Goal: Information Seeking & Learning: Learn about a topic

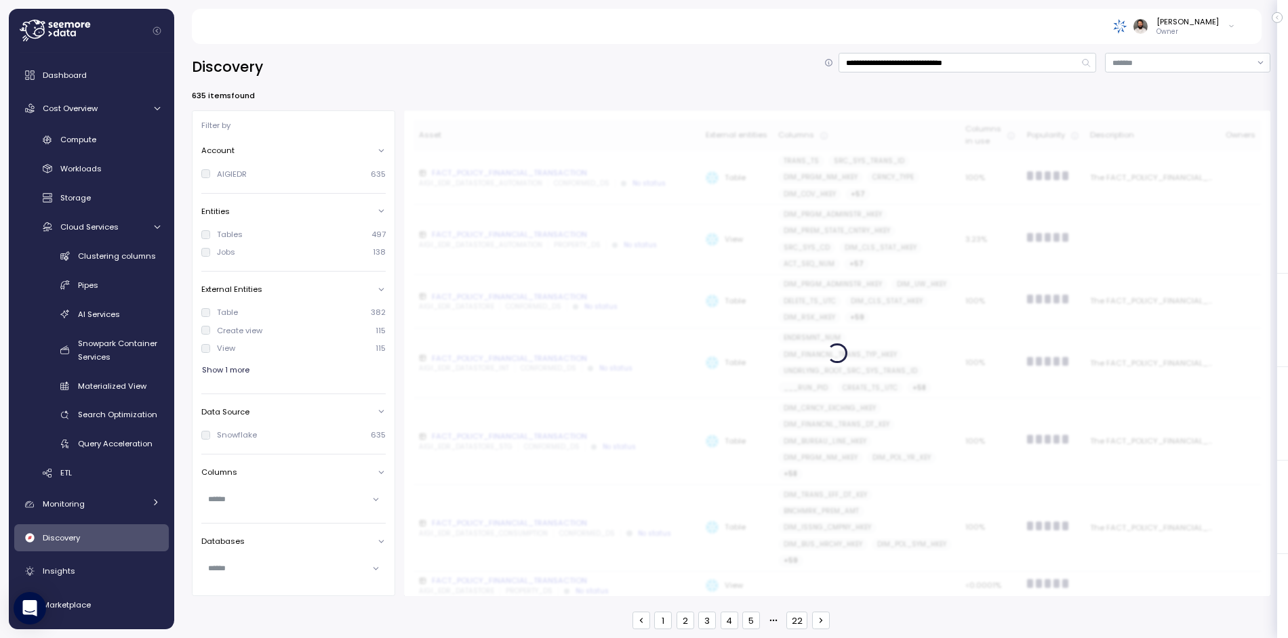
scroll to position [2, 0]
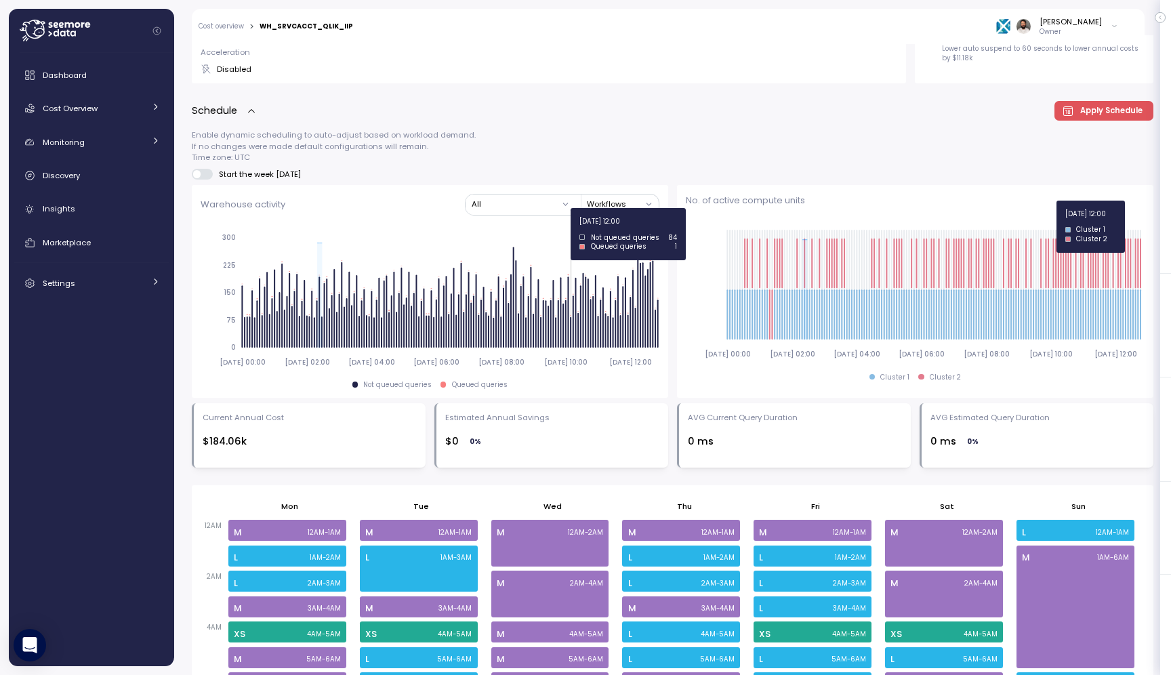
scroll to position [405, 0]
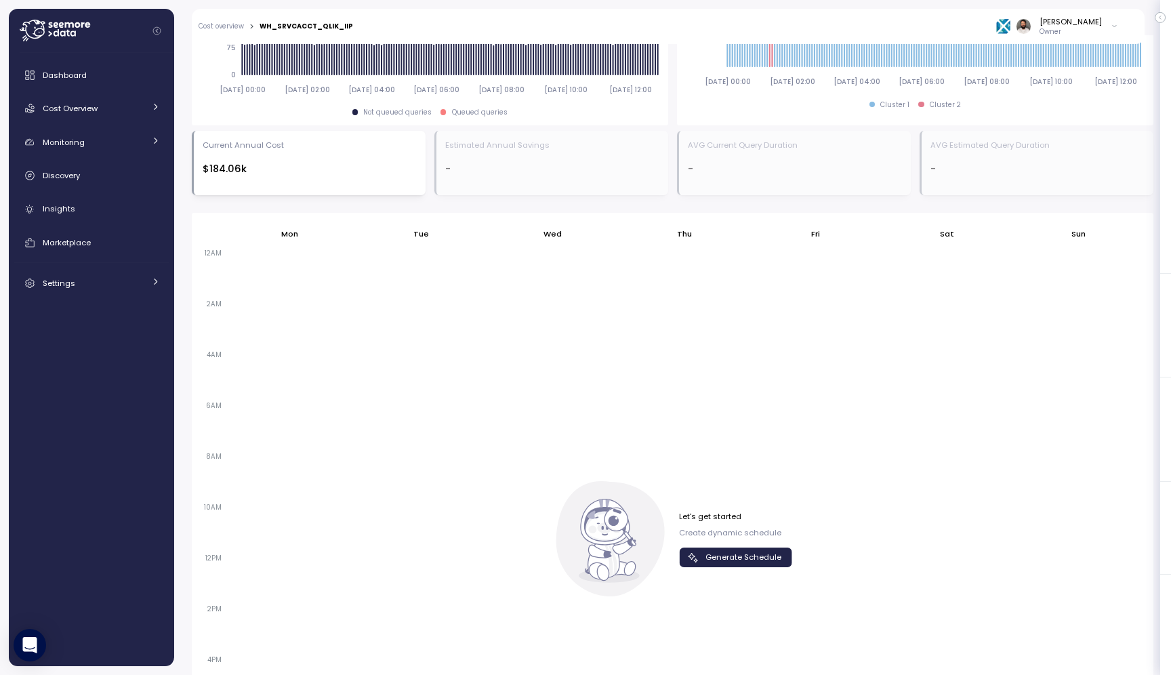
scroll to position [877, 0]
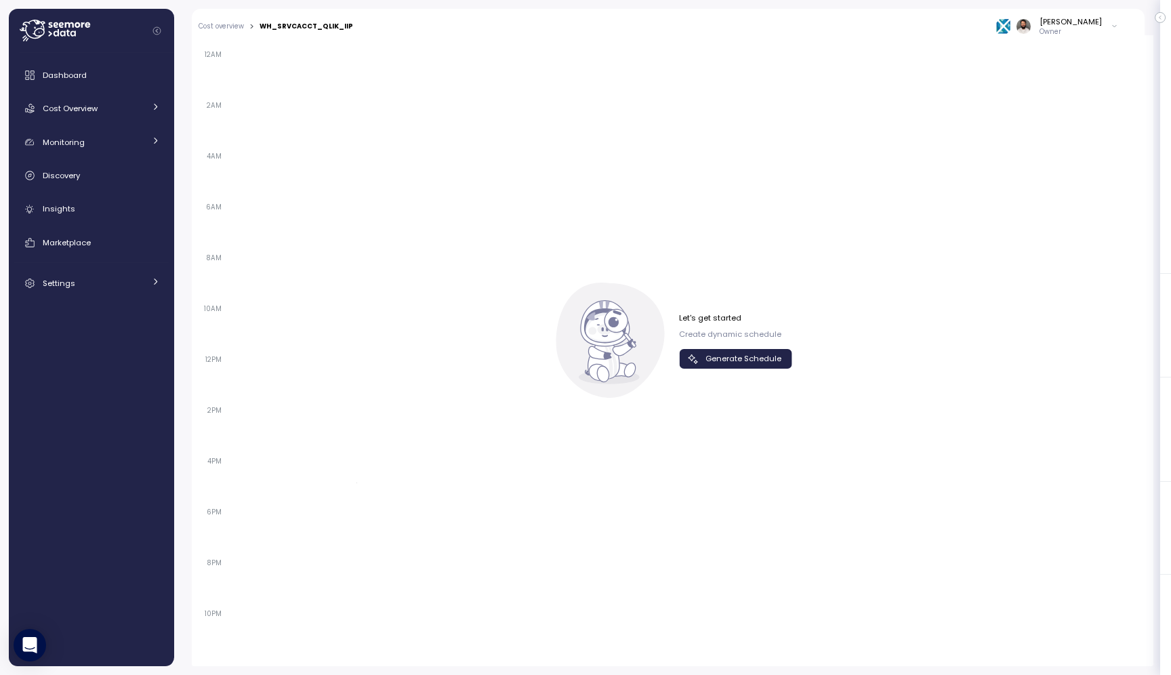
click at [768, 359] on span "Generate Schedule" at bounding box center [744, 359] width 76 height 18
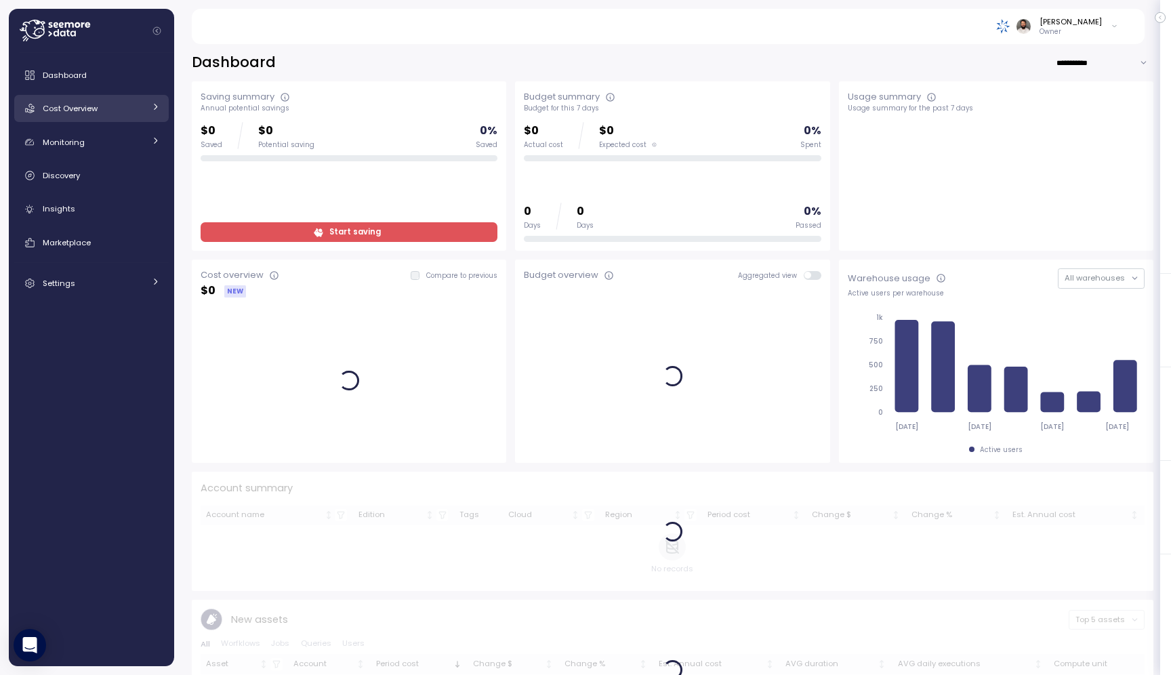
click at [129, 112] on div "Cost Overview" at bounding box center [94, 109] width 102 height 14
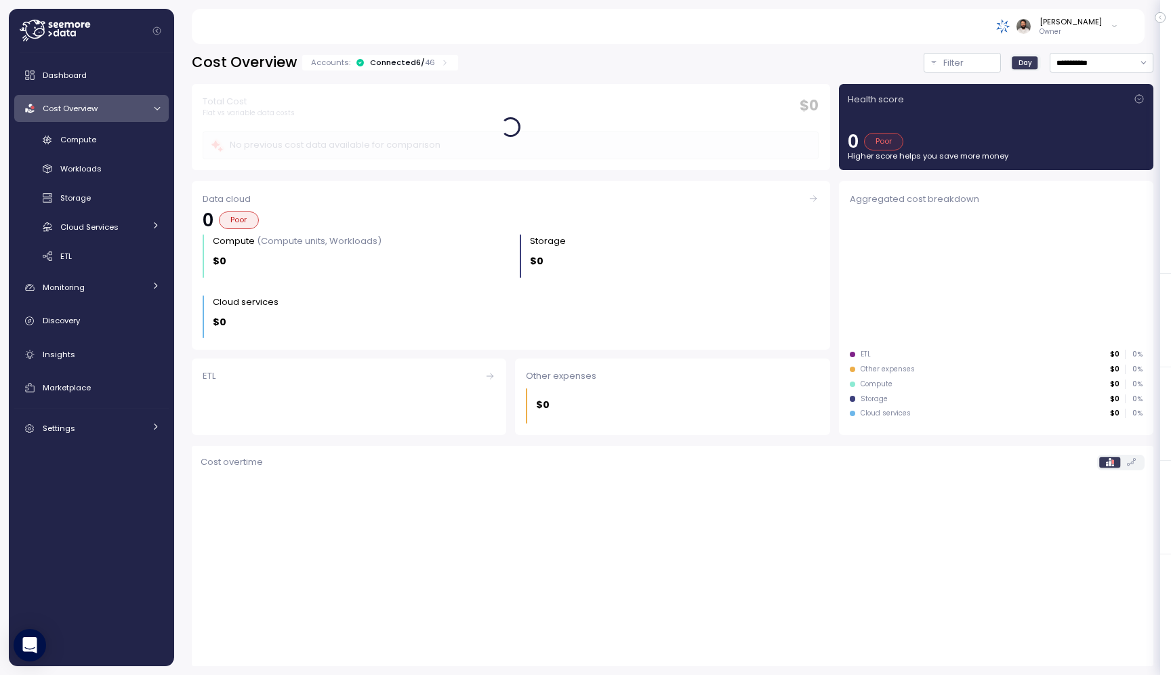
click at [425, 63] on p "46" at bounding box center [430, 62] width 10 height 11
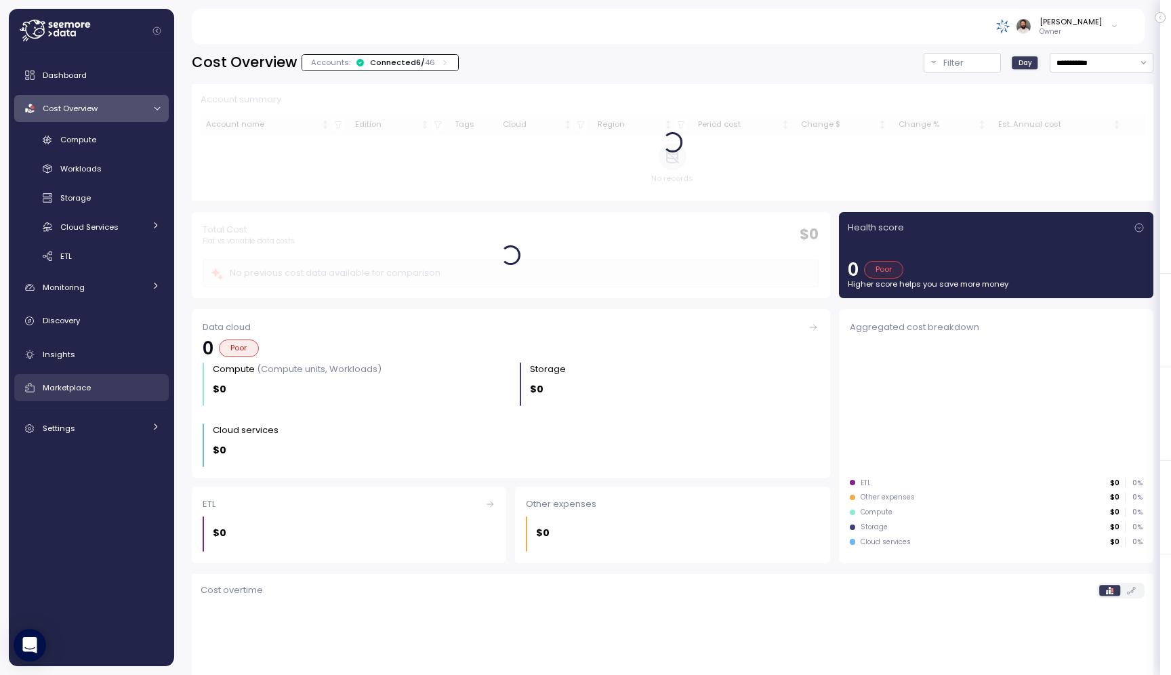
click at [129, 386] on div "Marketplace" at bounding box center [101, 388] width 117 height 14
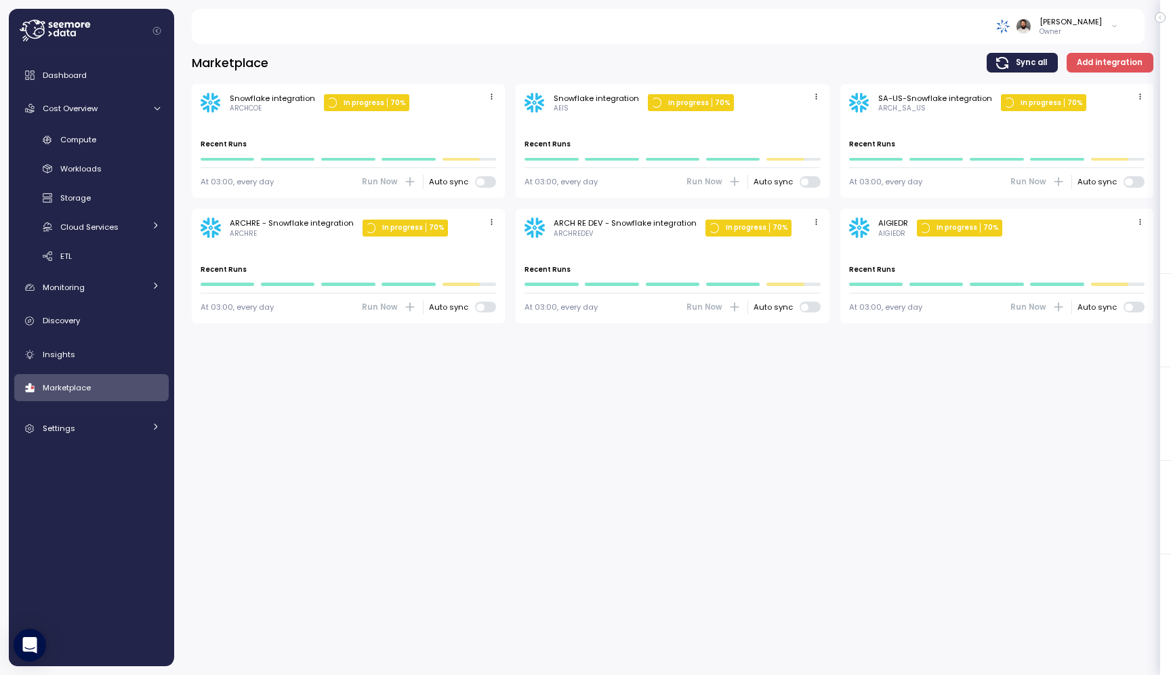
click at [1137, 222] on icon "button" at bounding box center [1140, 222] width 9 height 9
click at [1126, 243] on div "Edit" at bounding box center [1126, 247] width 24 height 12
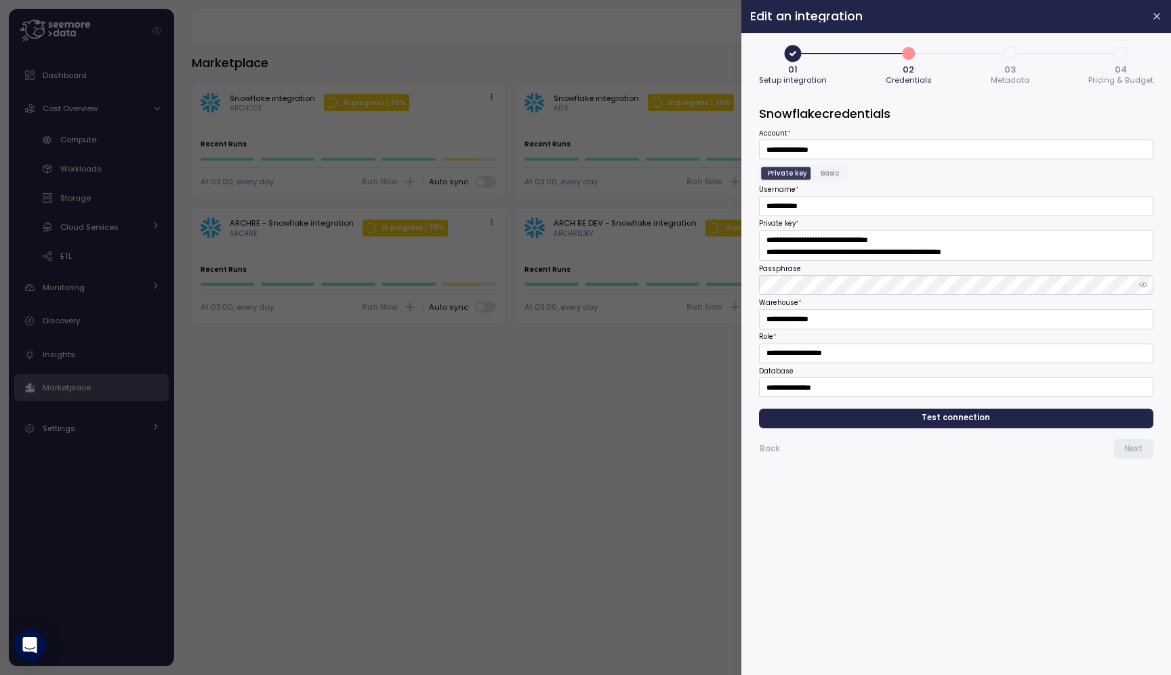
click at [1059, 427] on span "Test connection" at bounding box center [956, 418] width 373 height 18
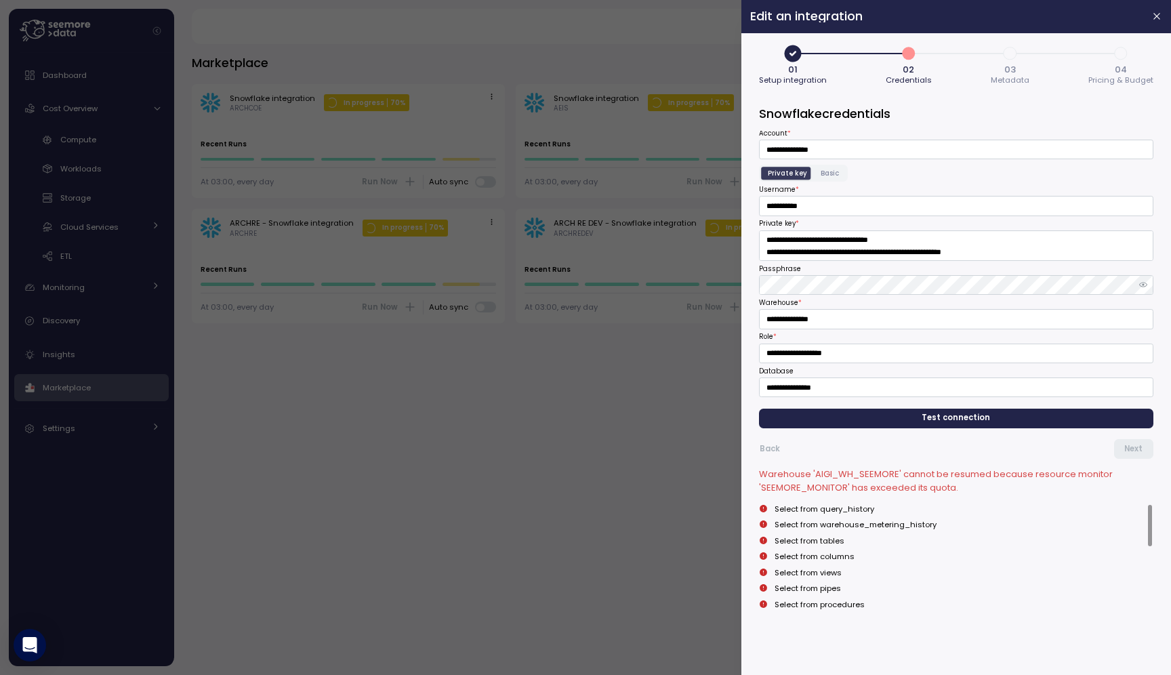
click at [417, 519] on div at bounding box center [585, 337] width 1171 height 675
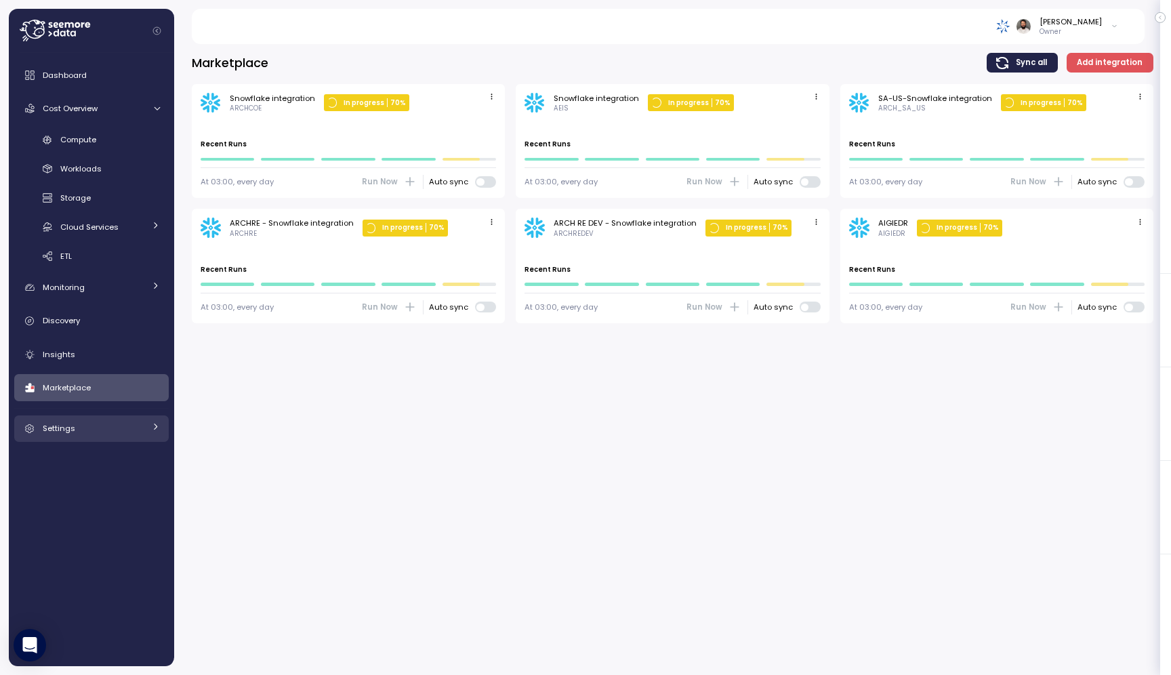
click at [136, 421] on link "Settings" at bounding box center [91, 428] width 155 height 27
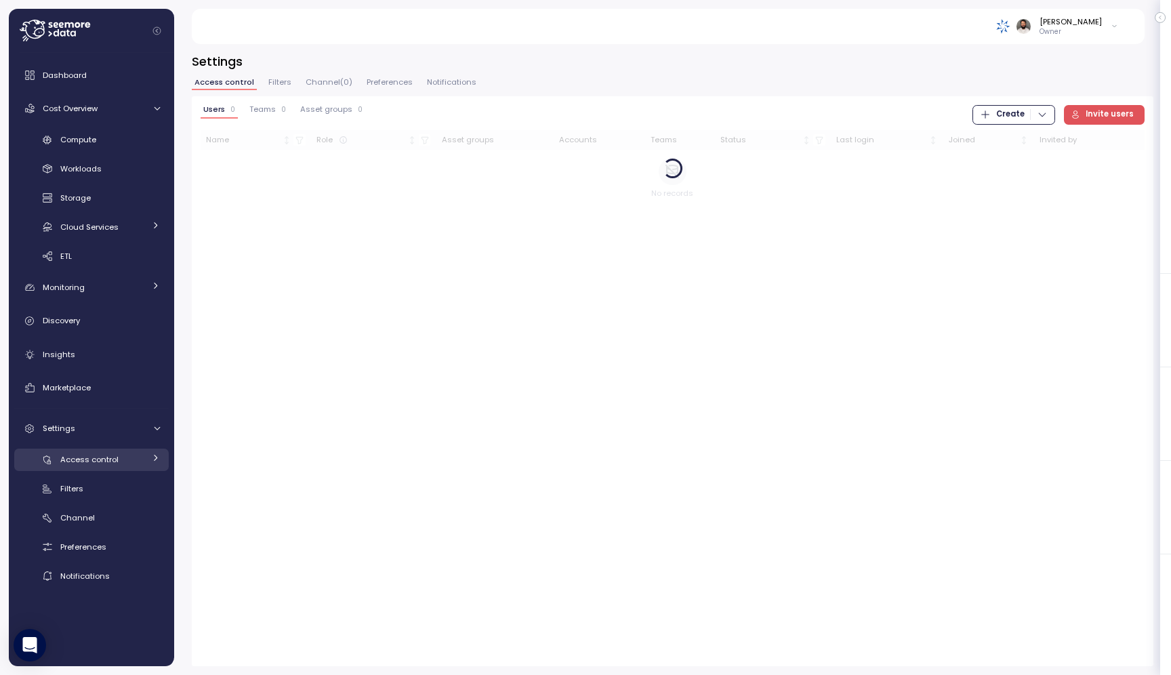
click at [123, 455] on div "Access control" at bounding box center [102, 460] width 84 height 14
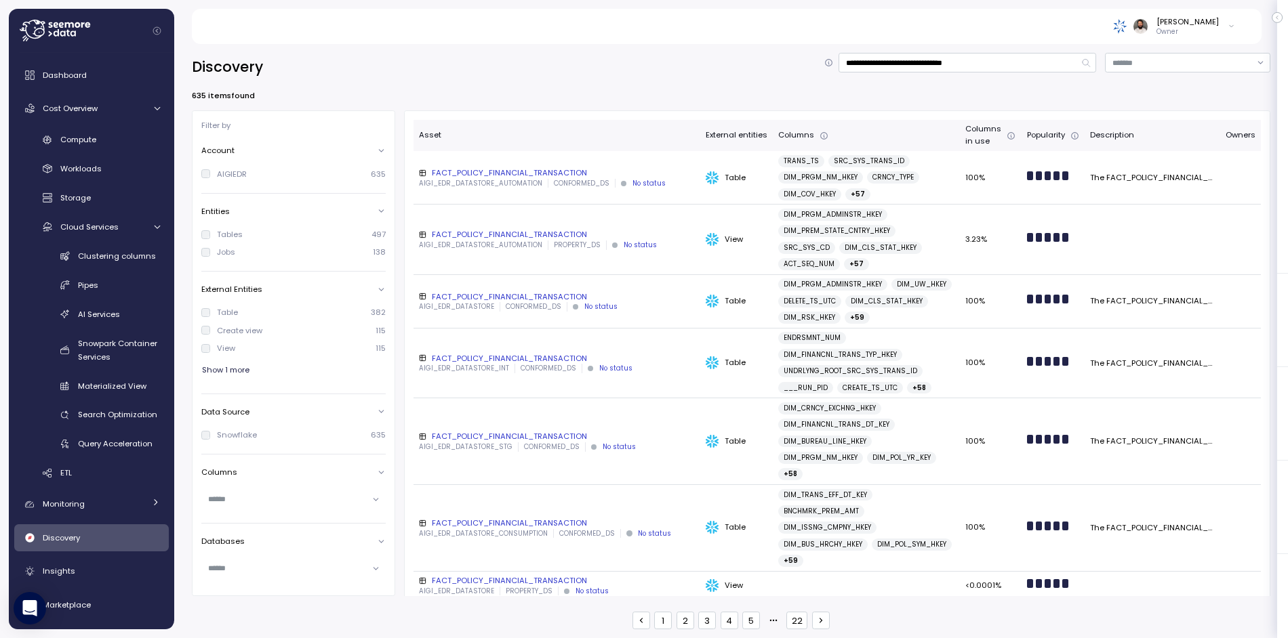
scroll to position [2, 0]
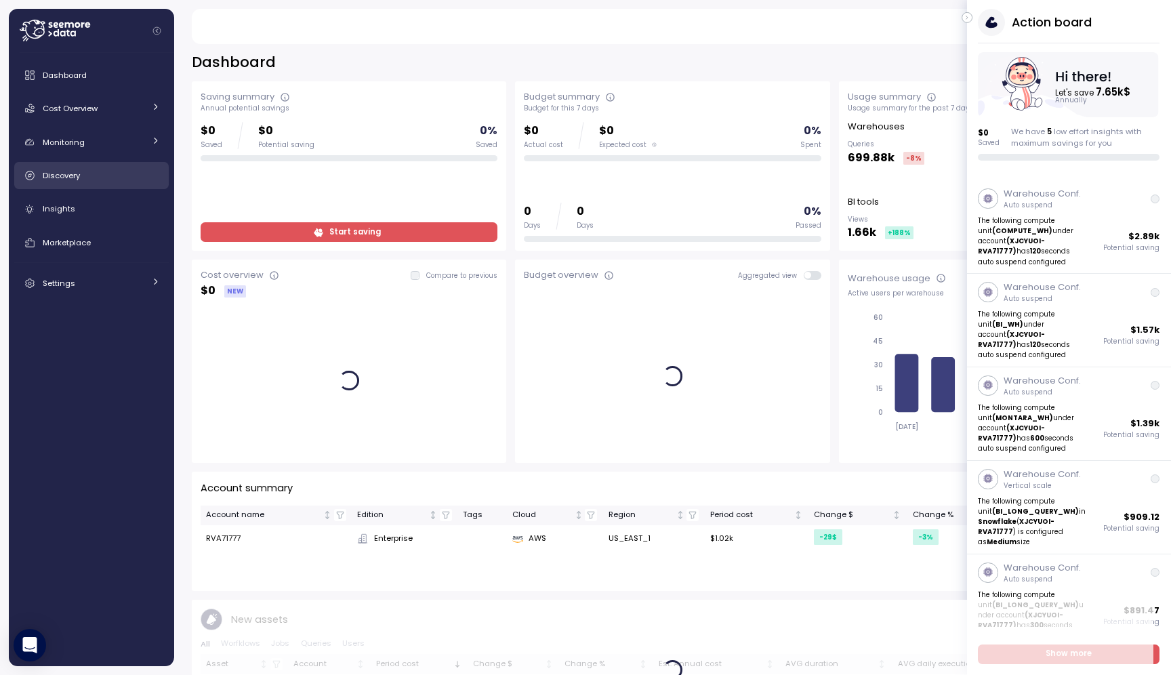
click at [110, 178] on div "Discovery" at bounding box center [101, 176] width 117 height 14
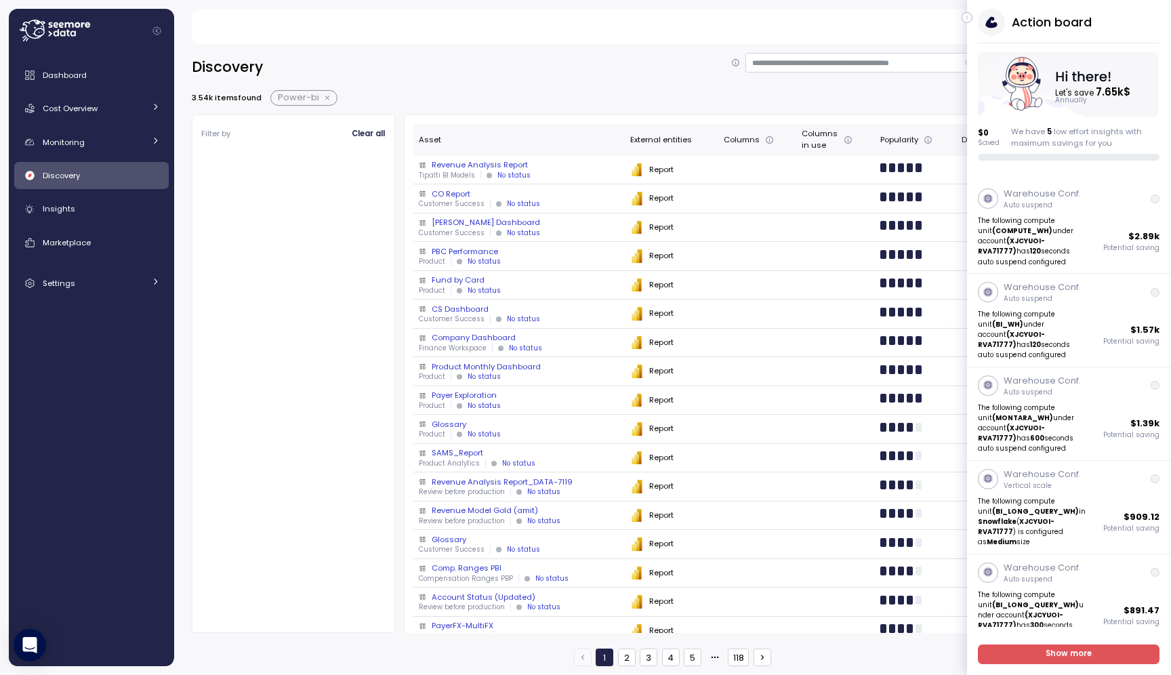
click at [966, 14] on icon "button" at bounding box center [967, 17] width 6 height 16
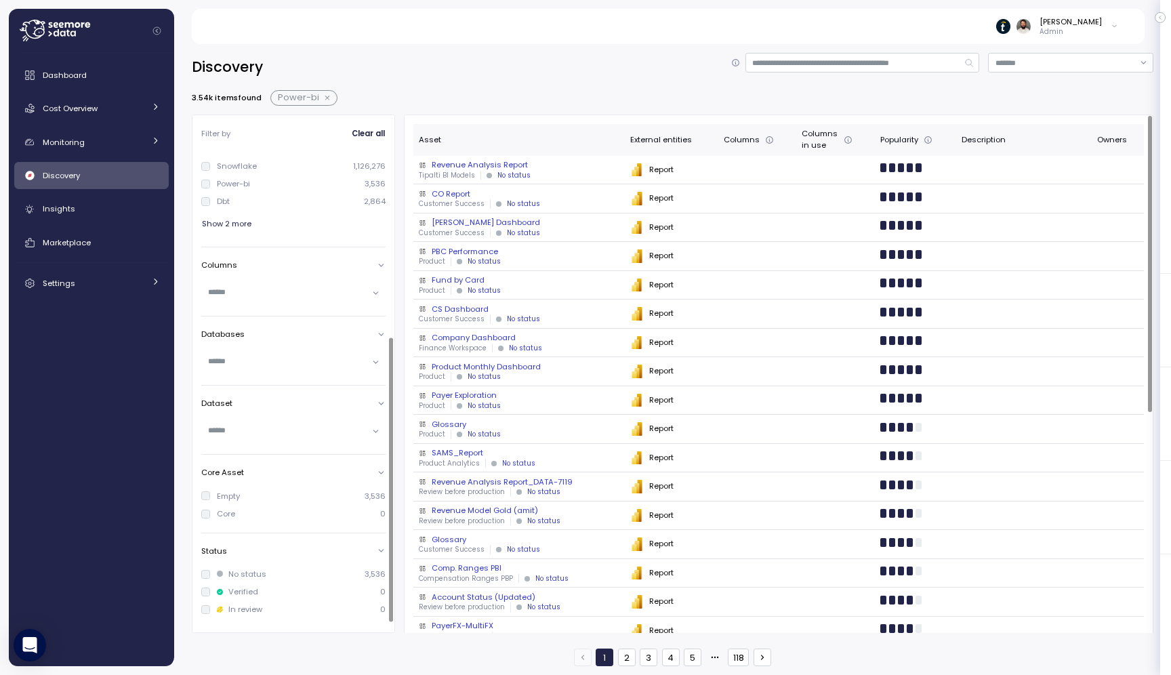
scroll to position [308, 0]
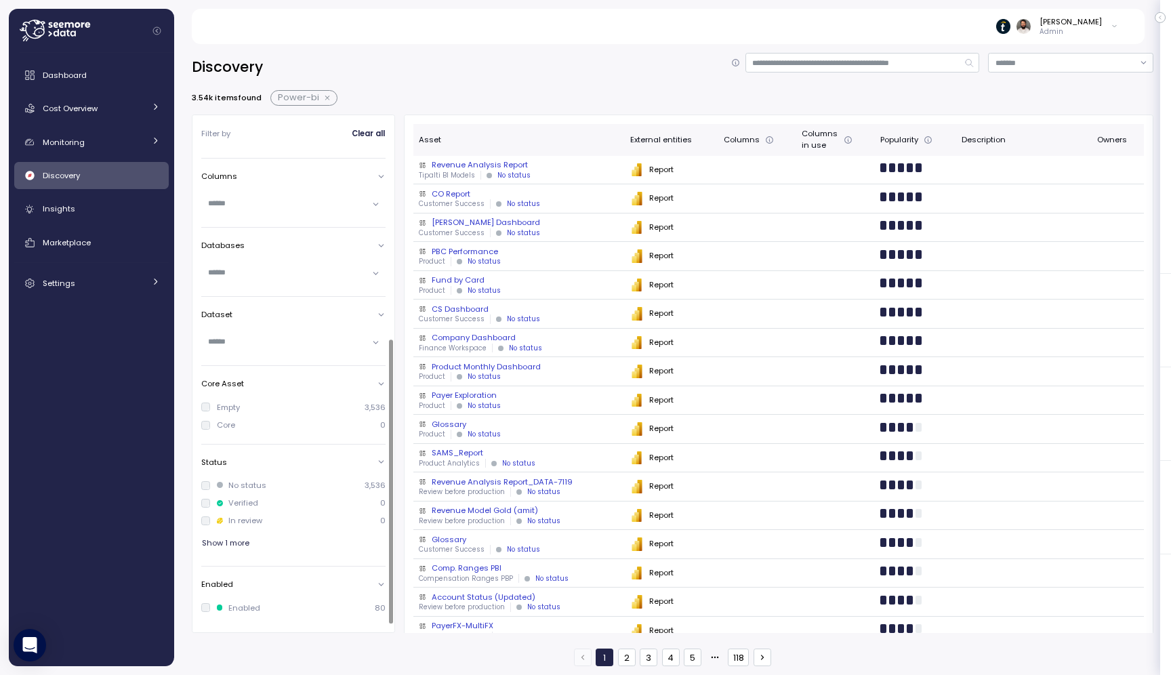
click at [271, 341] on input "text" at bounding box center [287, 341] width 159 height 12
click at [281, 270] on input "text" at bounding box center [287, 272] width 159 height 12
click at [807, 63] on input at bounding box center [863, 63] width 235 height 20
type input "**********"
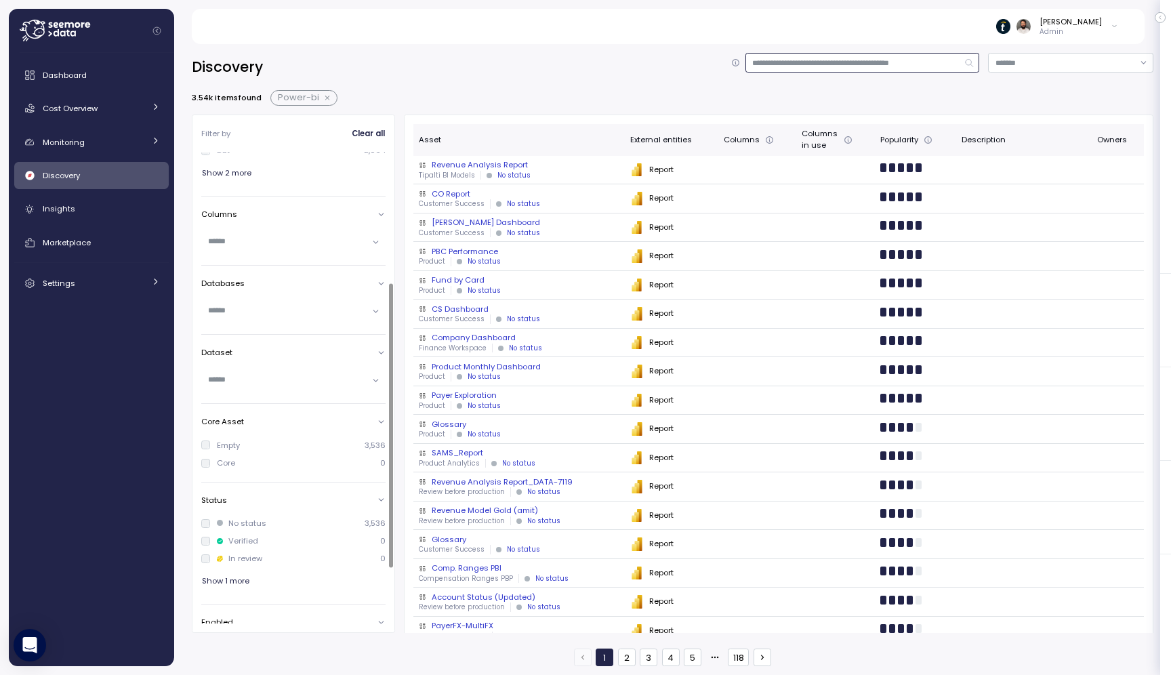
scroll to position [308, 0]
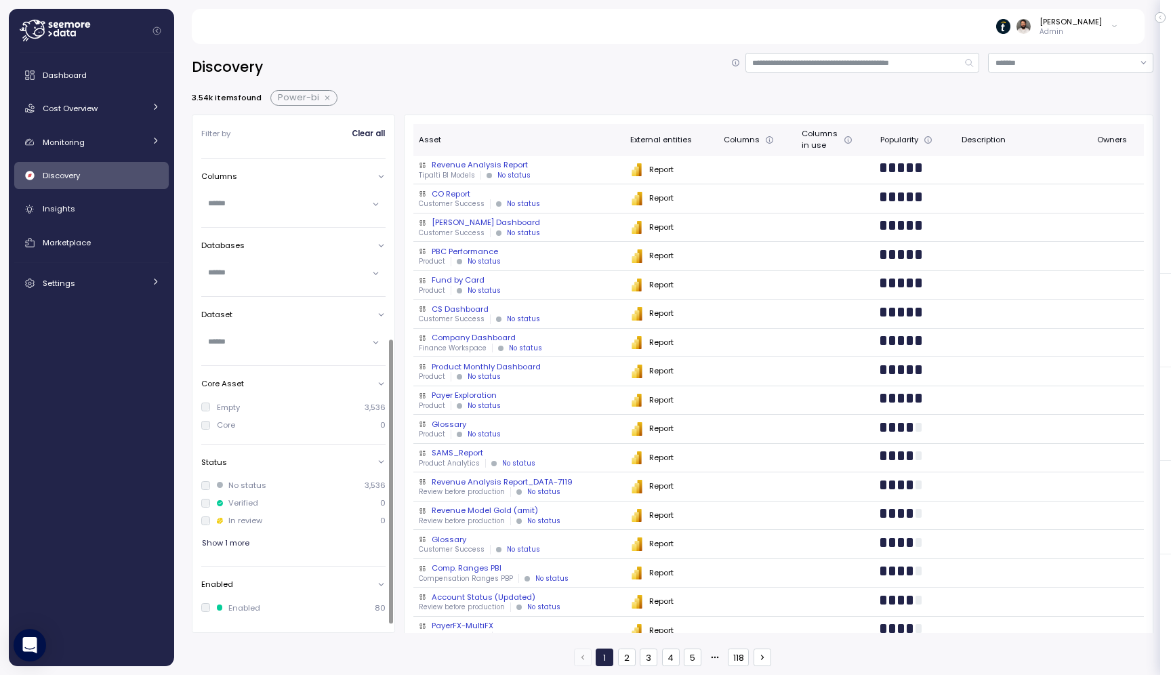
click at [287, 348] on div at bounding box center [293, 343] width 184 height 20
click at [278, 274] on input "text" at bounding box center [287, 272] width 159 height 12
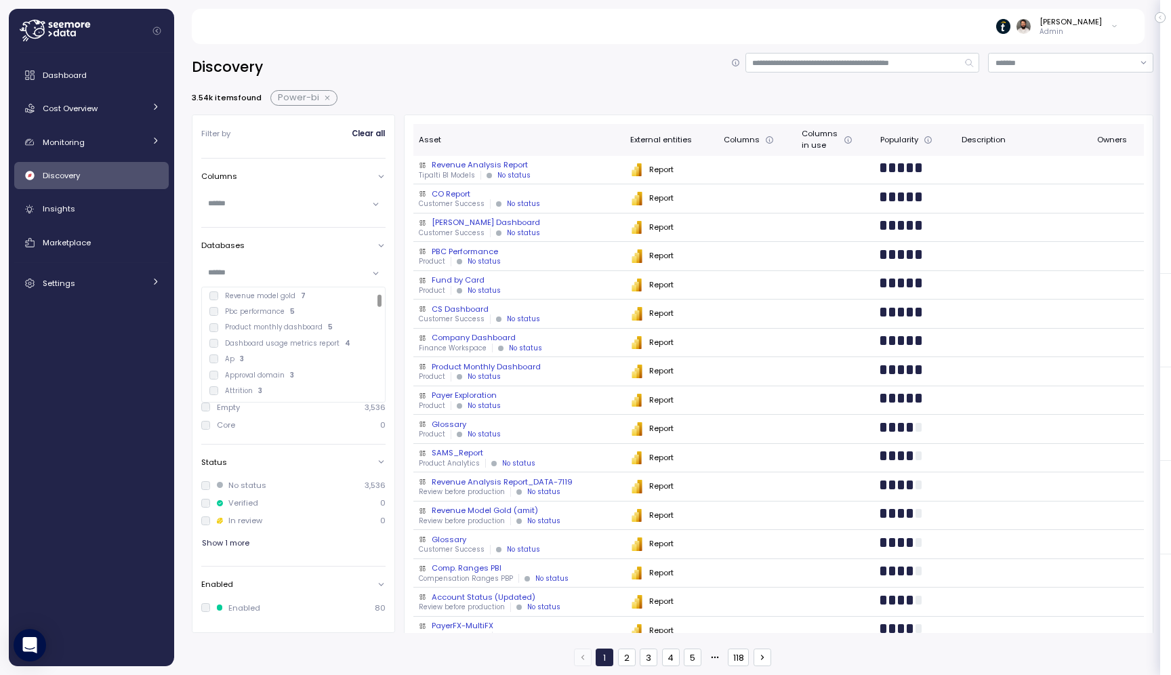
scroll to position [0, 0]
click at [317, 304] on div "Product monthly dashboard 5" at bounding box center [293, 297] width 179 height 16
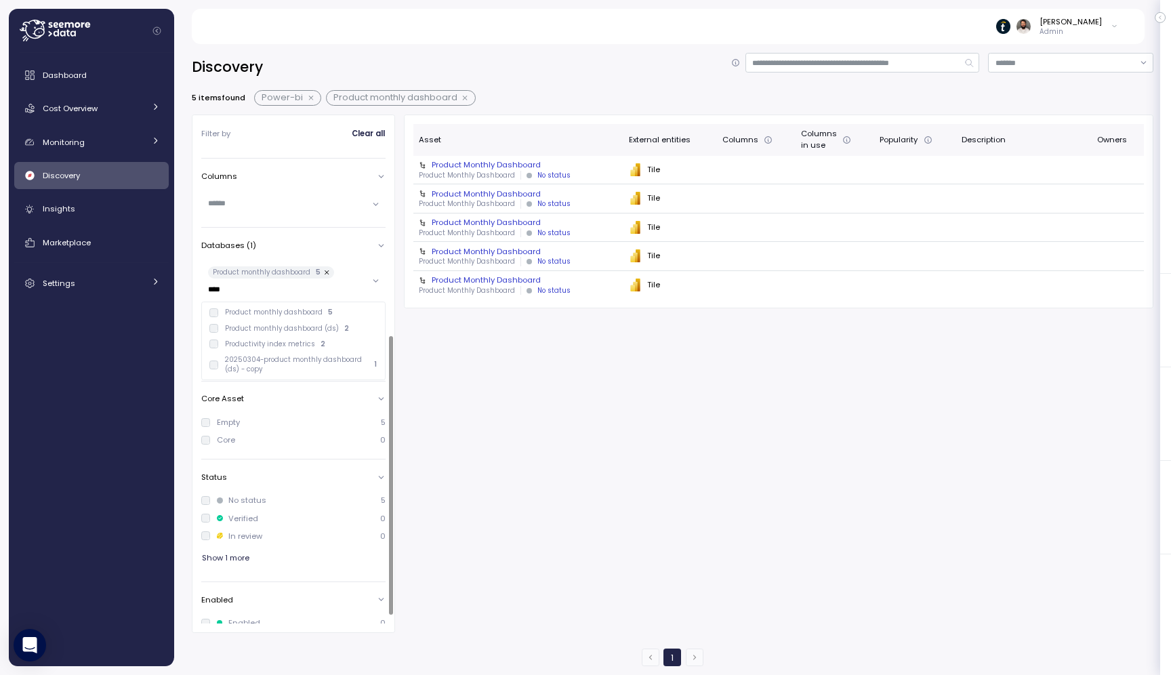
click at [463, 100] on button "button" at bounding box center [466, 98] width 18 height 11
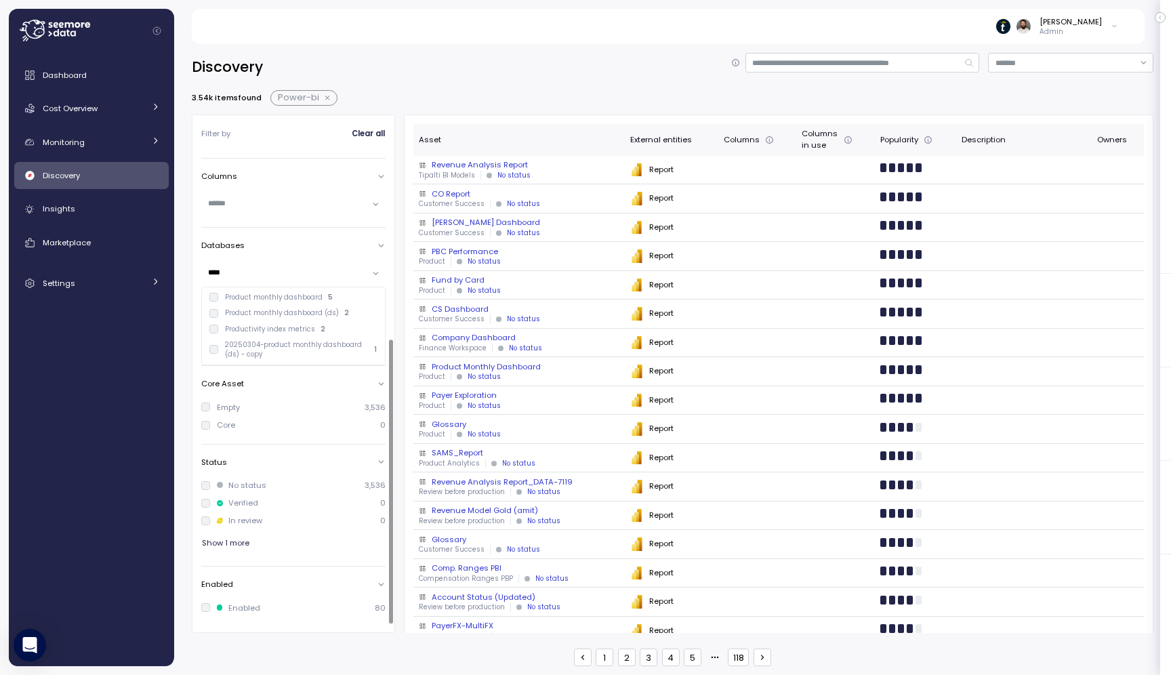
scroll to position [161, 0]
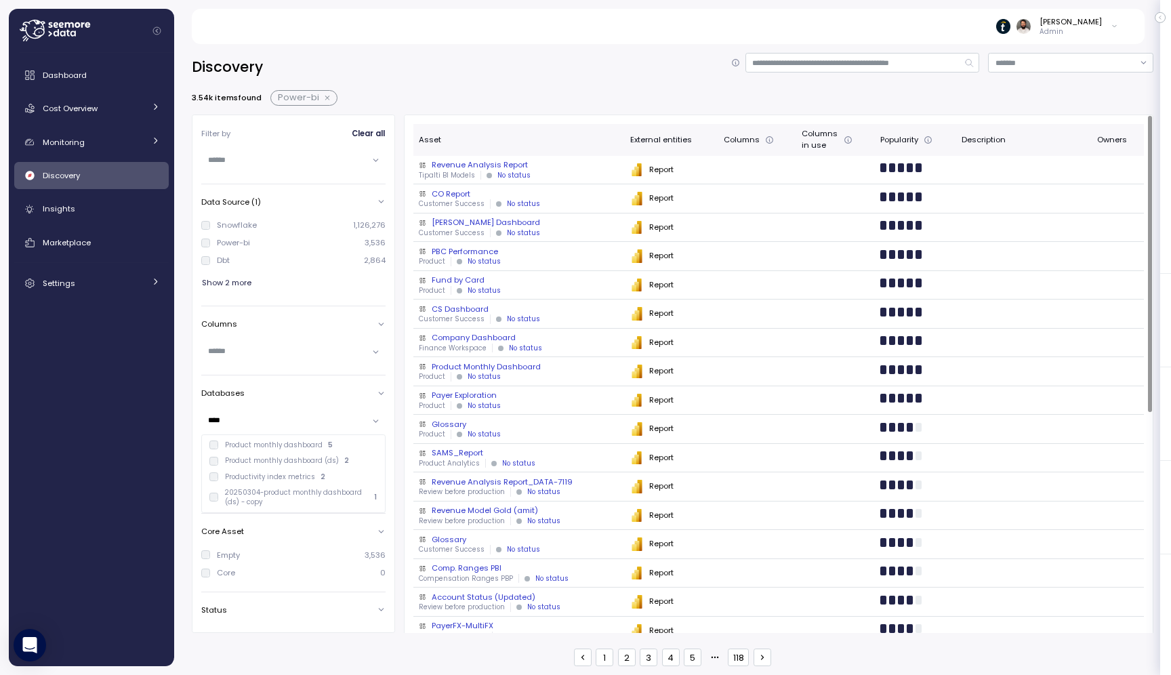
type input "****"
click at [768, 67] on input at bounding box center [863, 63] width 235 height 20
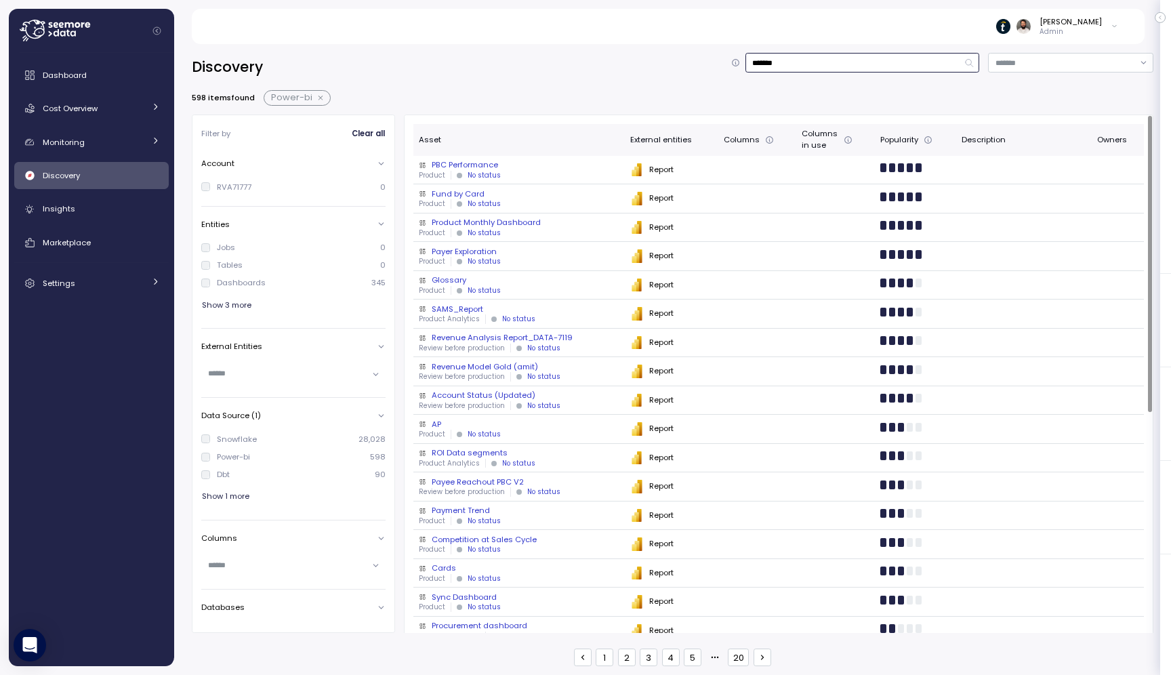
type input "*******"
click at [541, 169] on div "PBC Performance" at bounding box center [519, 164] width 201 height 11
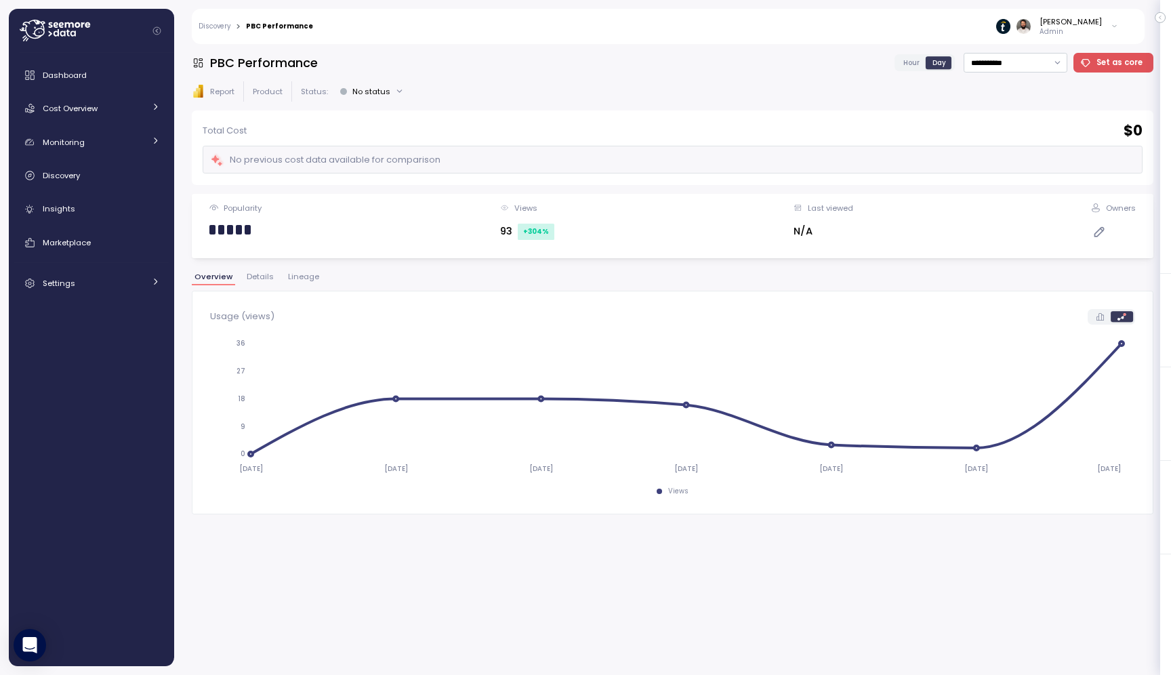
click at [297, 278] on span "Lineage" at bounding box center [303, 276] width 31 height 7
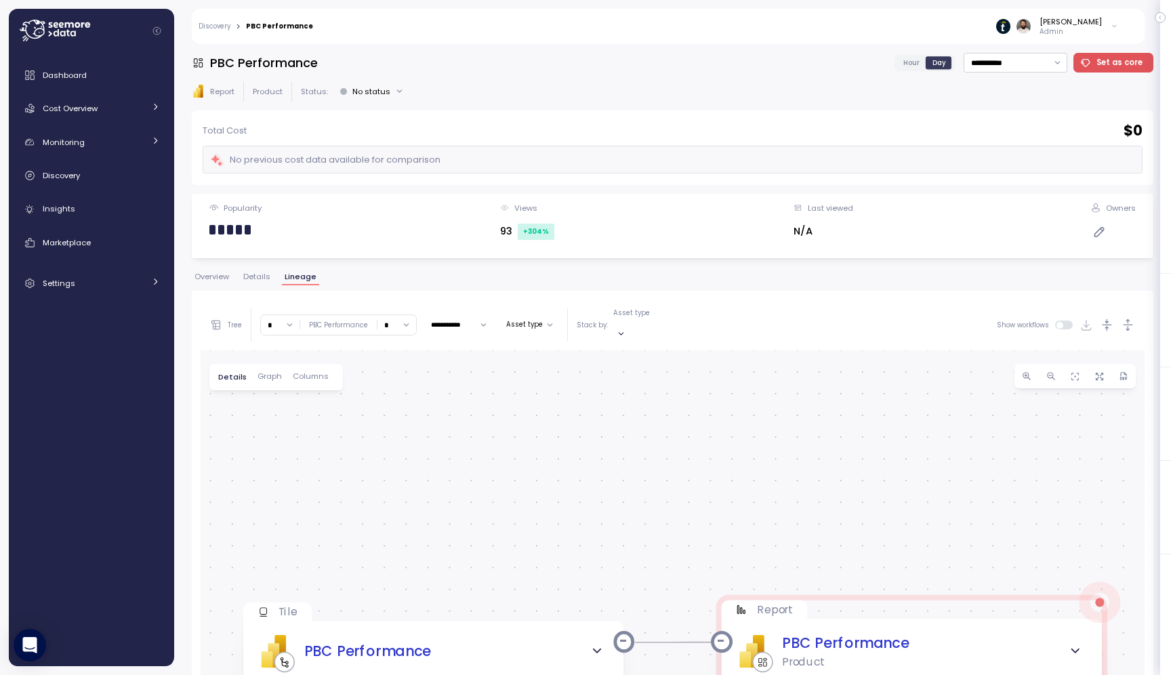
click at [284, 325] on input "*" at bounding box center [280, 325] width 39 height 20
click at [290, 457] on div "5" at bounding box center [282, 453] width 37 height 18
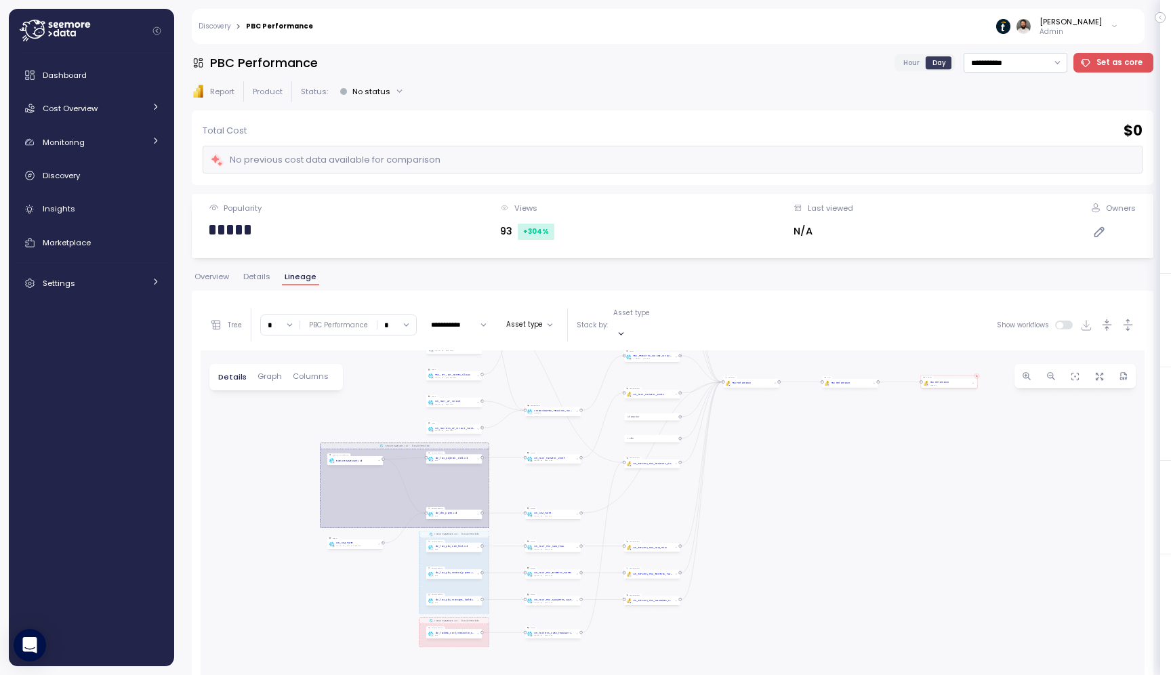
drag, startPoint x: 279, startPoint y: 489, endPoint x: 346, endPoint y: 335, distance: 167.8
click at [346, 335] on div "**********" at bounding box center [673, 611] width 944 height 622
click at [274, 323] on input "*" at bounding box center [280, 325] width 39 height 20
click at [275, 434] on div "9" at bounding box center [282, 442] width 37 height 18
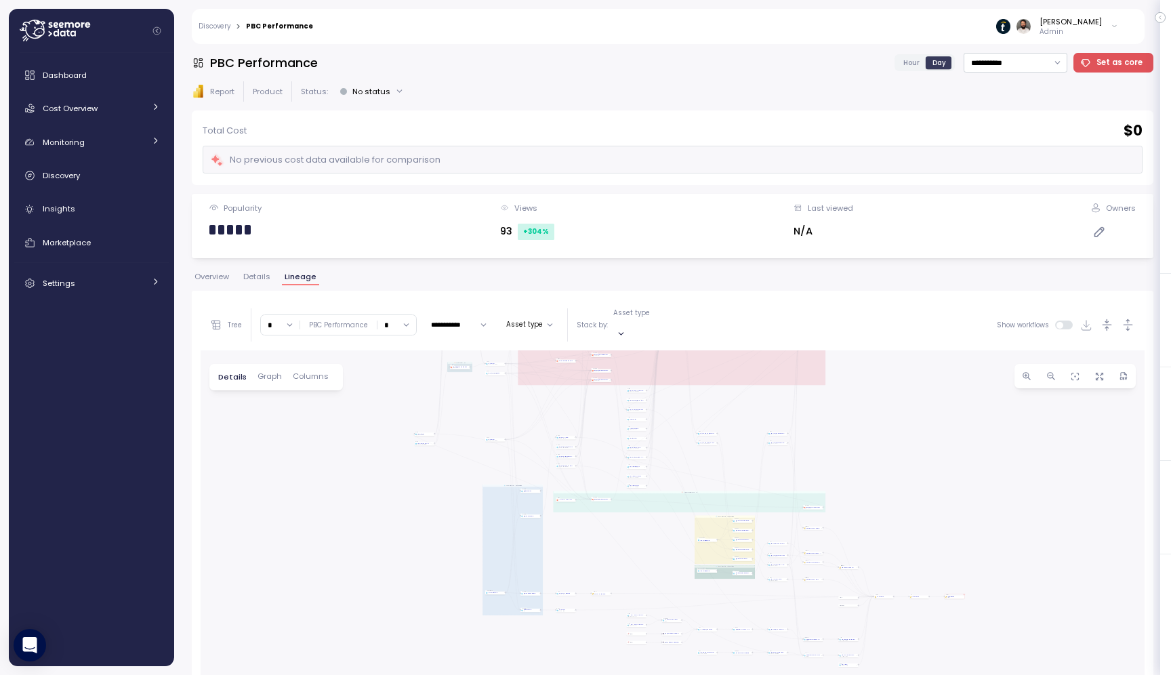
drag, startPoint x: 285, startPoint y: 549, endPoint x: 301, endPoint y: 308, distance: 241.1
click at [301, 308] on div "**********" at bounding box center [673, 611] width 944 height 622
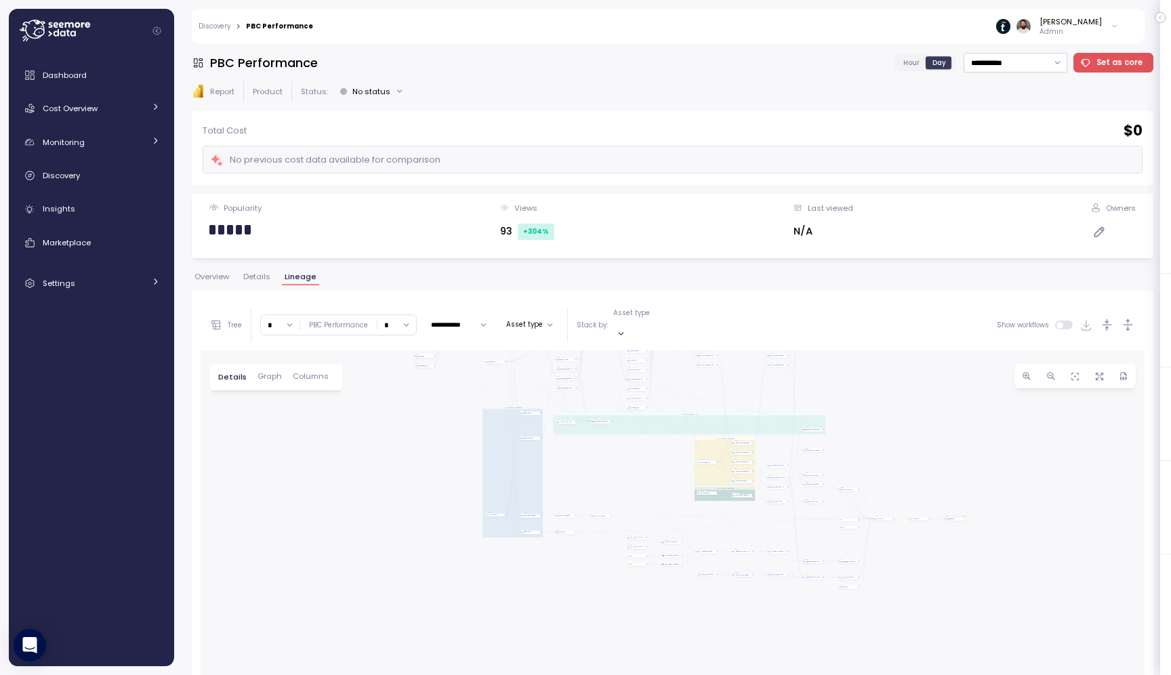
drag, startPoint x: 320, startPoint y: 523, endPoint x: 320, endPoint y: 421, distance: 101.7
click at [320, 421] on div "dbt DW Prod Job EXECUTE IMMEDIATE Job Execute immediate dbt pbc_run_all_models …" at bounding box center [673, 635] width 944 height 571
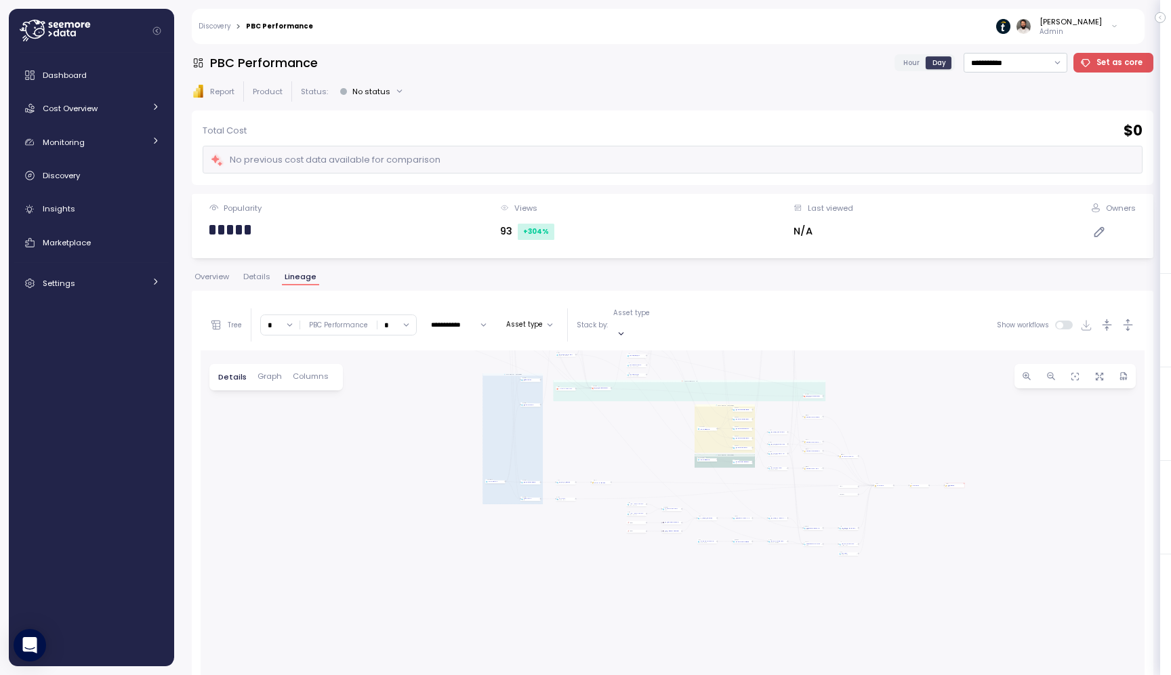
click at [277, 317] on input "*" at bounding box center [280, 325] width 39 height 20
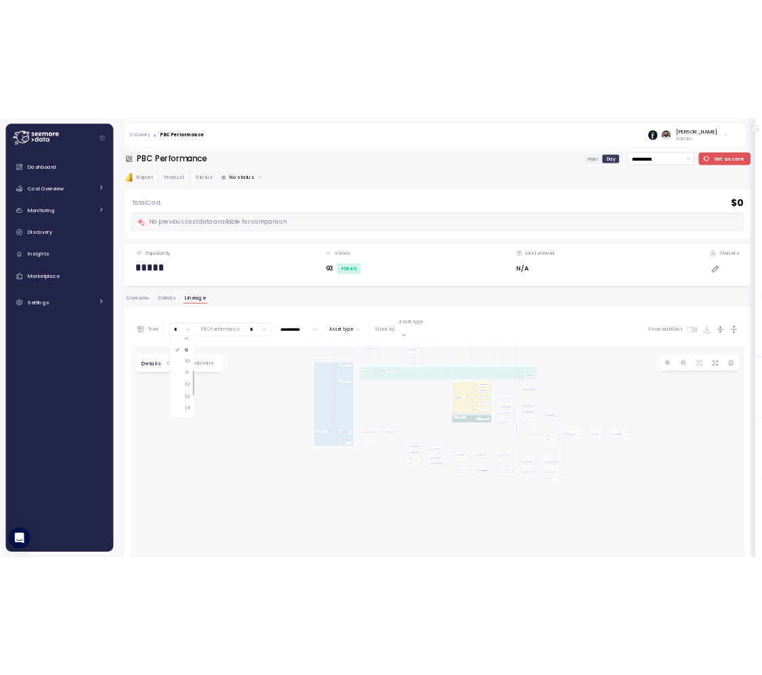
scroll to position [176, 0]
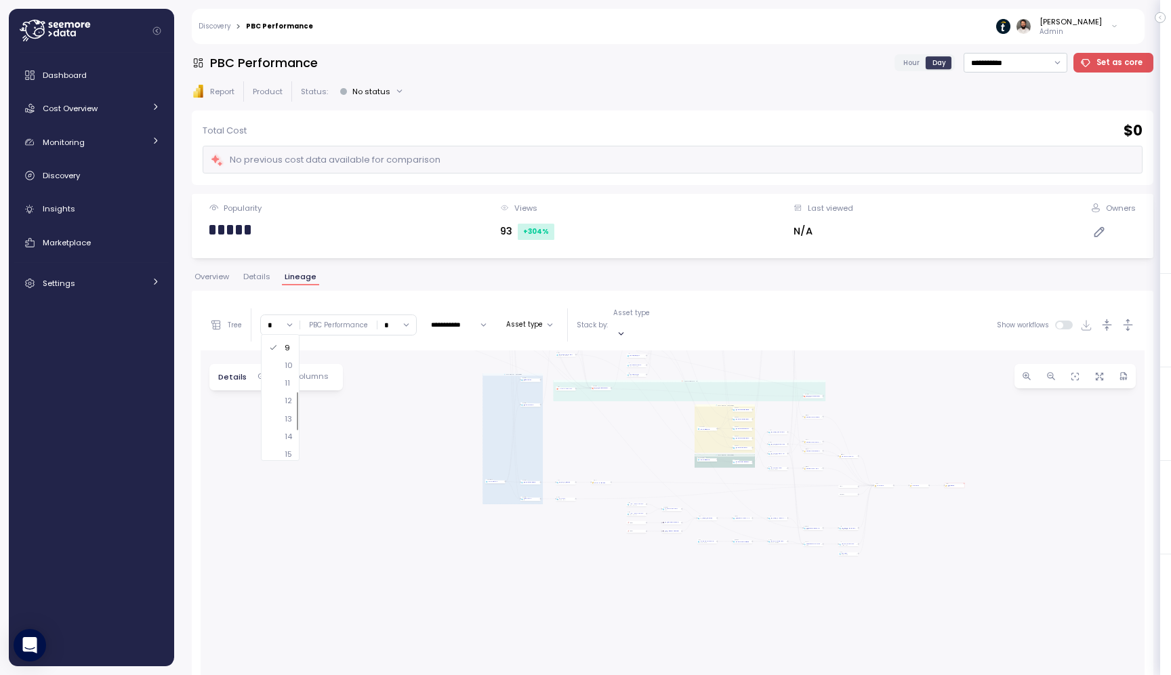
click at [277, 402] on div "12" at bounding box center [280, 400] width 23 height 11
type input "**"
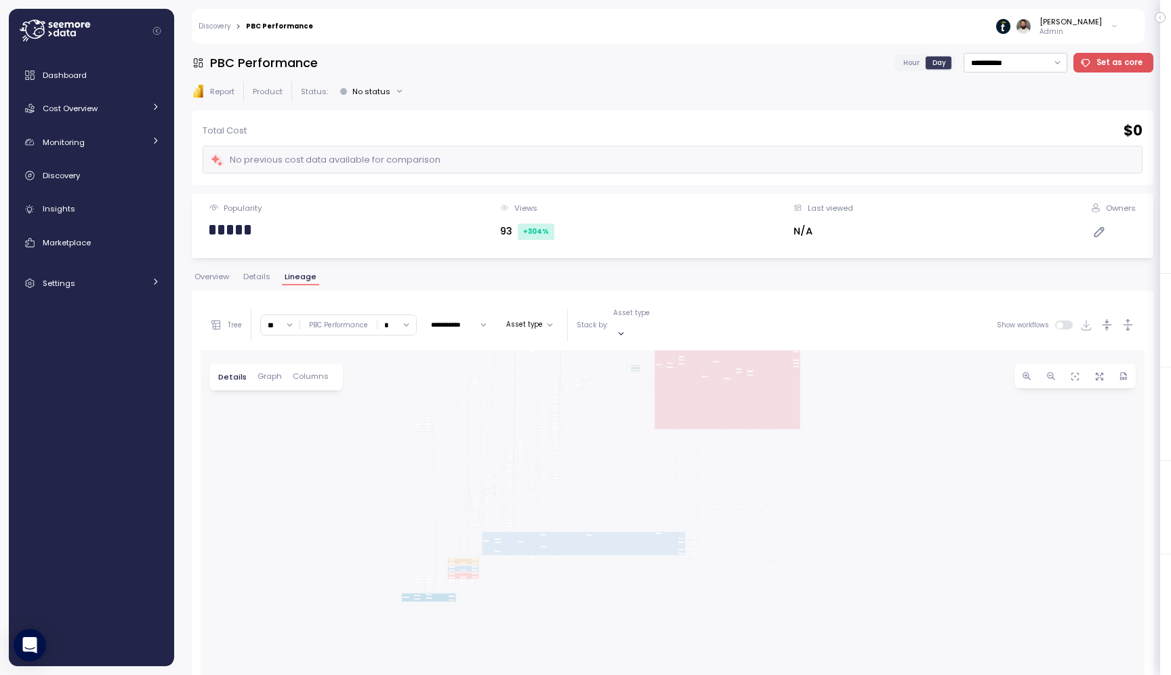
click at [823, 289] on div "**********" at bounding box center [673, 601] width 962 height 657
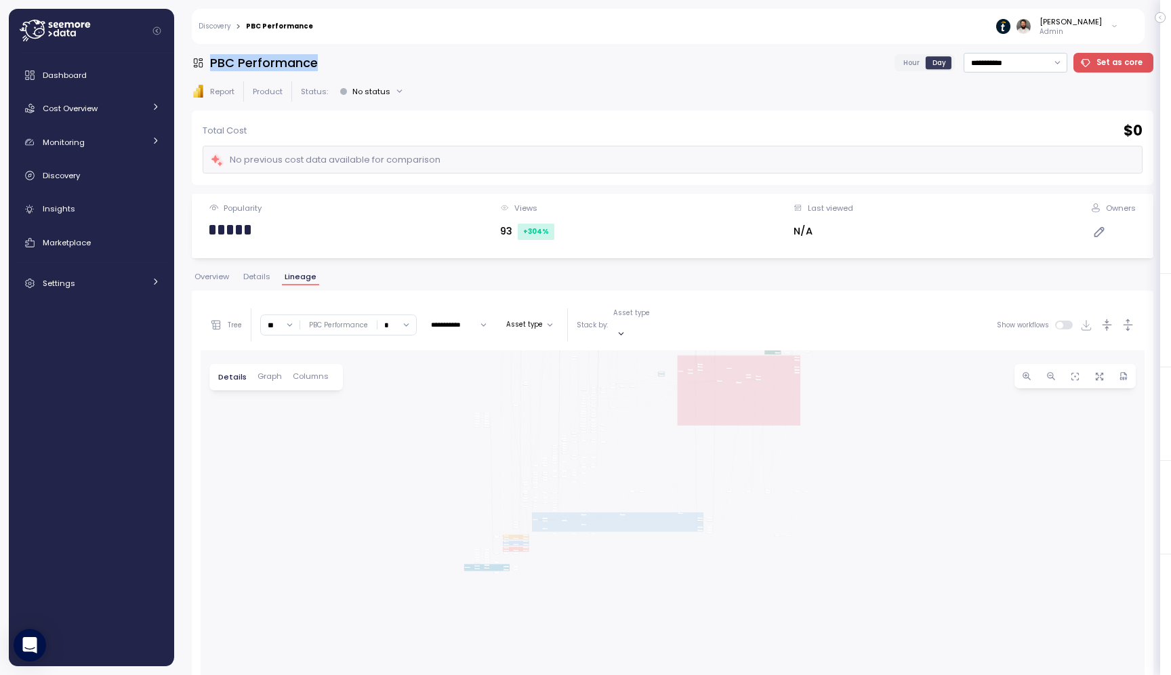
drag, startPoint x: 211, startPoint y: 64, endPoint x: 360, endPoint y: 64, distance: 149.1
click at [361, 64] on div "**********" at bounding box center [673, 63] width 962 height 20
click at [119, 177] on div "Discovery" at bounding box center [101, 176] width 117 height 14
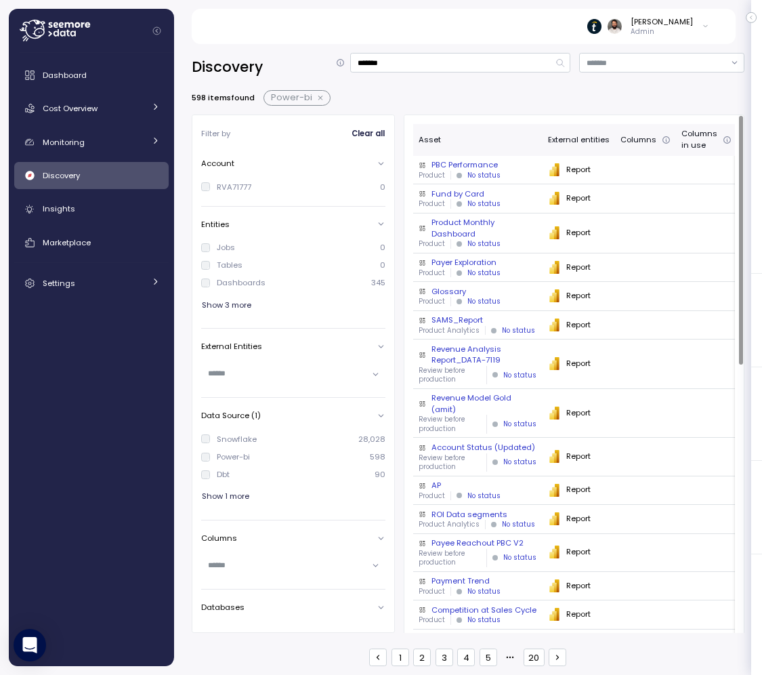
click at [642, 173] on td at bounding box center [645, 170] width 61 height 29
click at [608, 174] on td "PBI Logo Created with Sketch. Report" at bounding box center [579, 170] width 73 height 29
click at [509, 167] on div "PBC Performance" at bounding box center [478, 164] width 119 height 11
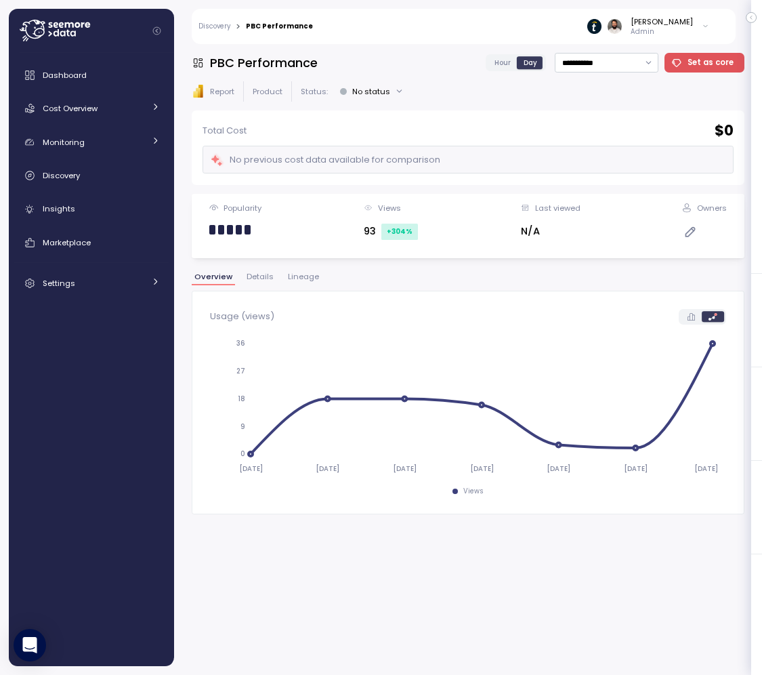
click at [305, 277] on span "Lineage" at bounding box center [303, 276] width 31 height 7
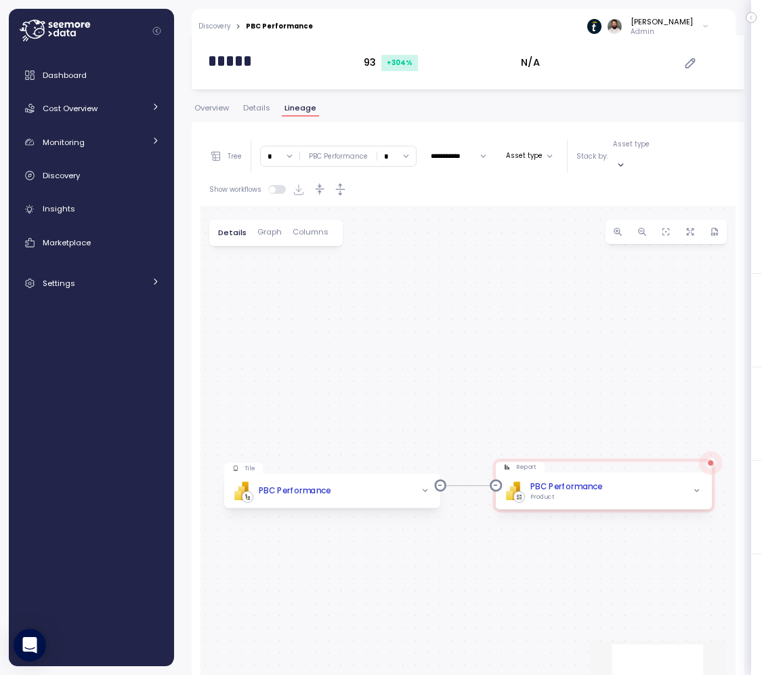
scroll to position [256, 0]
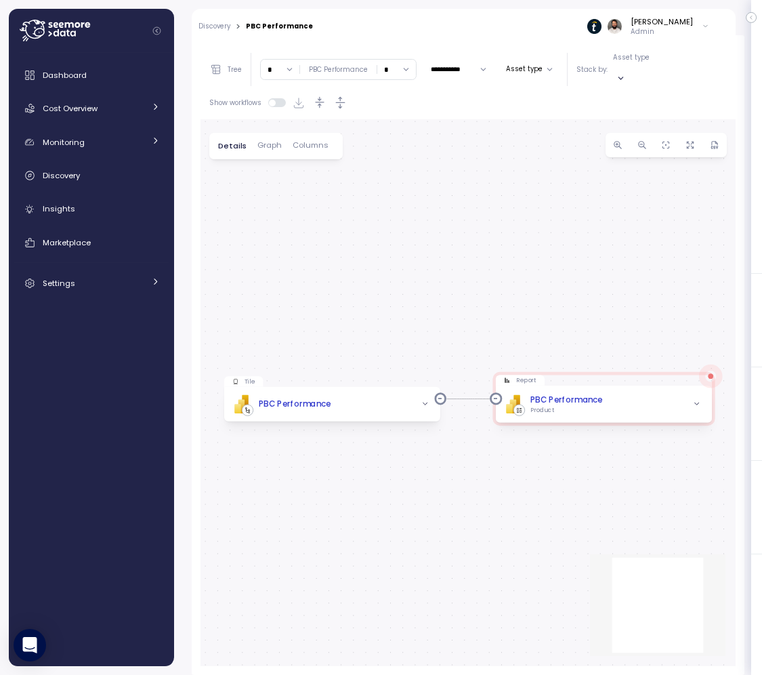
click at [274, 62] on input "*" at bounding box center [280, 70] width 39 height 20
click at [282, 187] on div "4" at bounding box center [282, 180] width 37 height 18
type input "*"
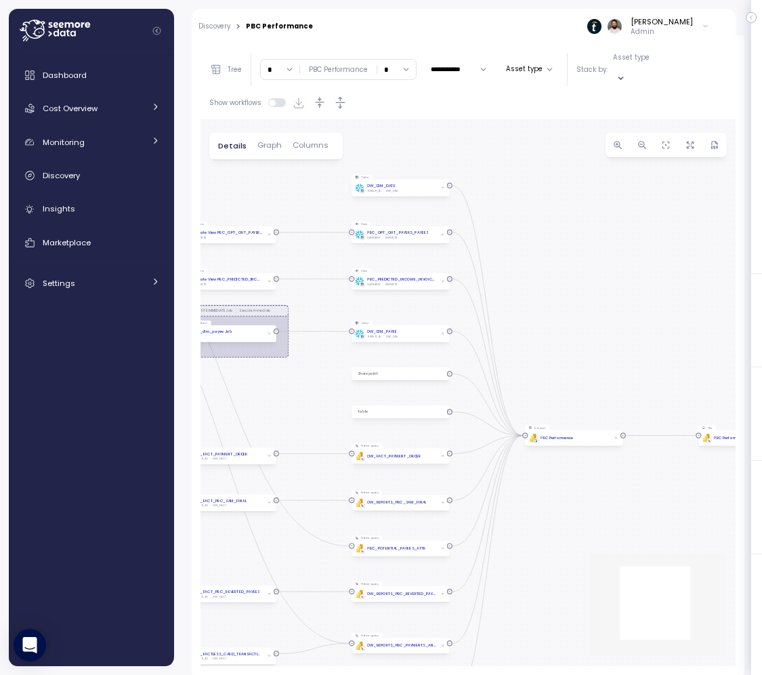
click at [543, 127] on div "EXECUTE IMMEDIATE Job Execute immediate Tile PBI Logo Created with Sketch. PBC …" at bounding box center [468, 392] width 535 height 547
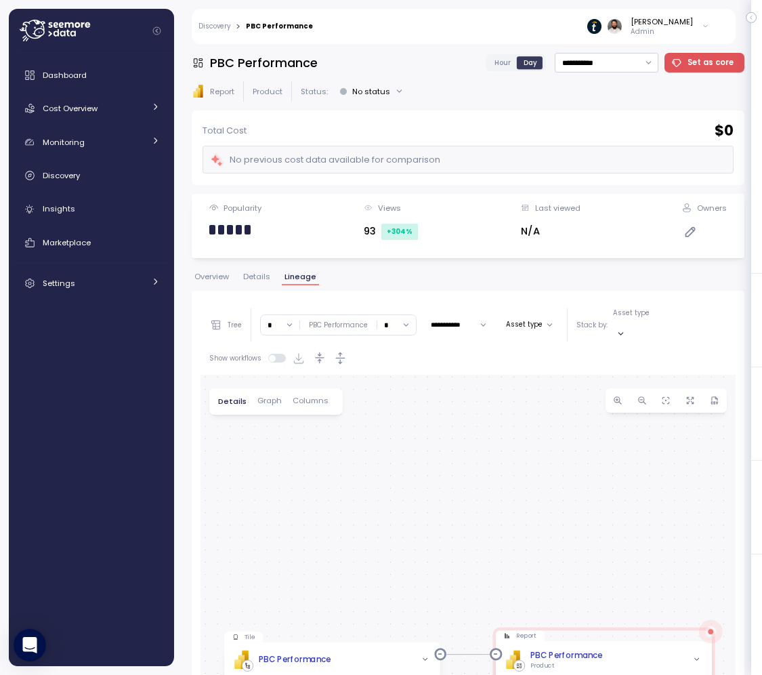
click at [277, 320] on input "*" at bounding box center [280, 325] width 39 height 20
click at [283, 447] on div "5" at bounding box center [279, 452] width 20 height 11
type input "*"
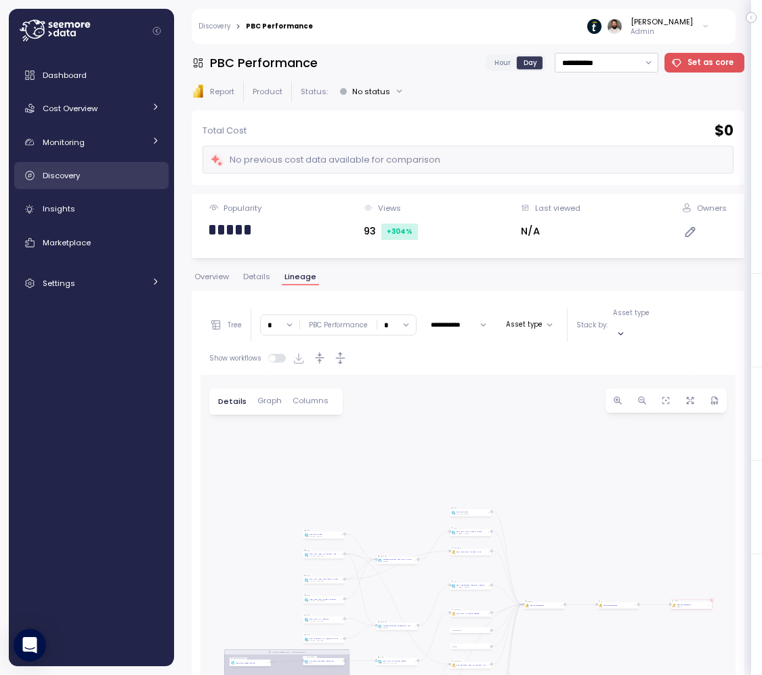
click at [104, 172] on div "Discovery" at bounding box center [101, 176] width 117 height 14
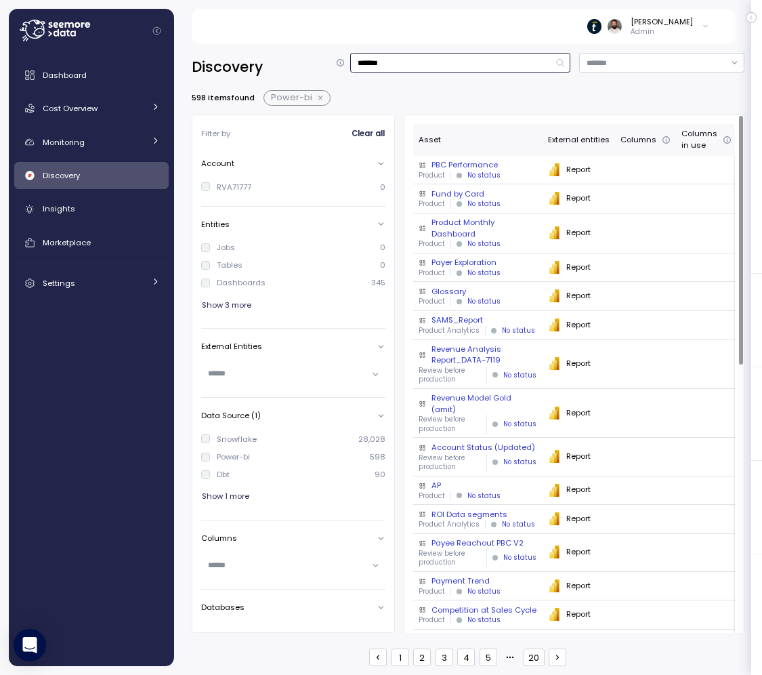
click at [439, 54] on input "*******" at bounding box center [460, 63] width 220 height 20
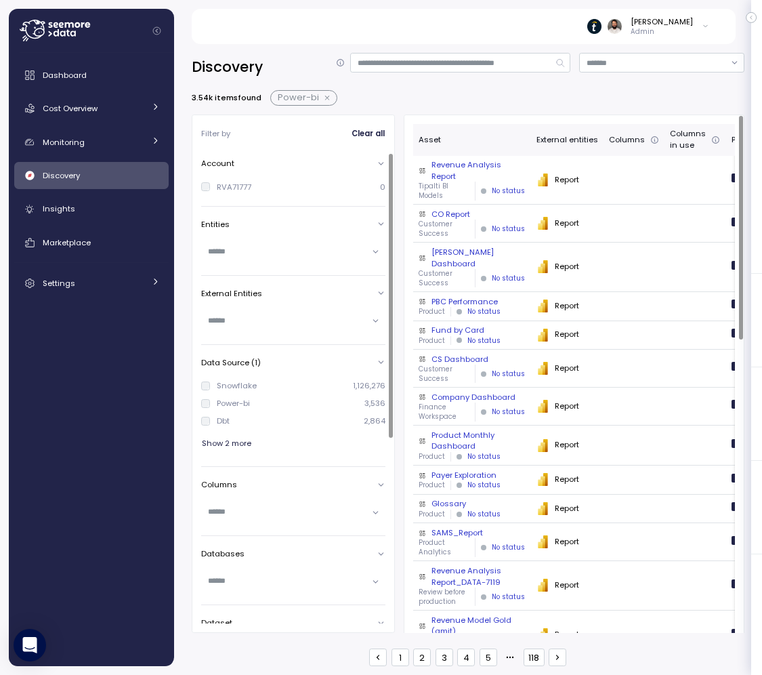
click at [300, 507] on input "text" at bounding box center [287, 512] width 159 height 12
click at [277, 317] on input "text" at bounding box center [287, 320] width 159 height 12
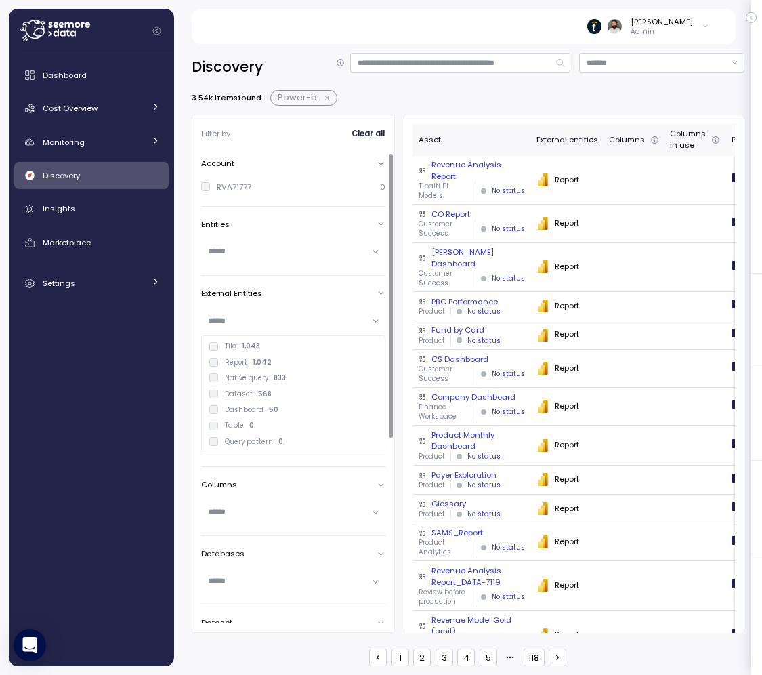
click at [276, 363] on div "Report 1,042" at bounding box center [292, 362] width 167 height 9
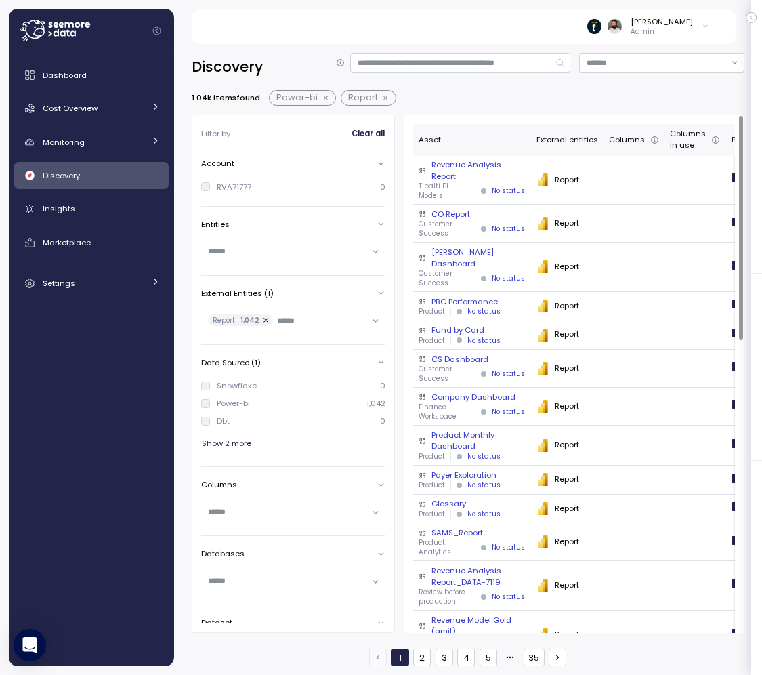
click at [422, 658] on button "2" at bounding box center [422, 658] width 18 height 18
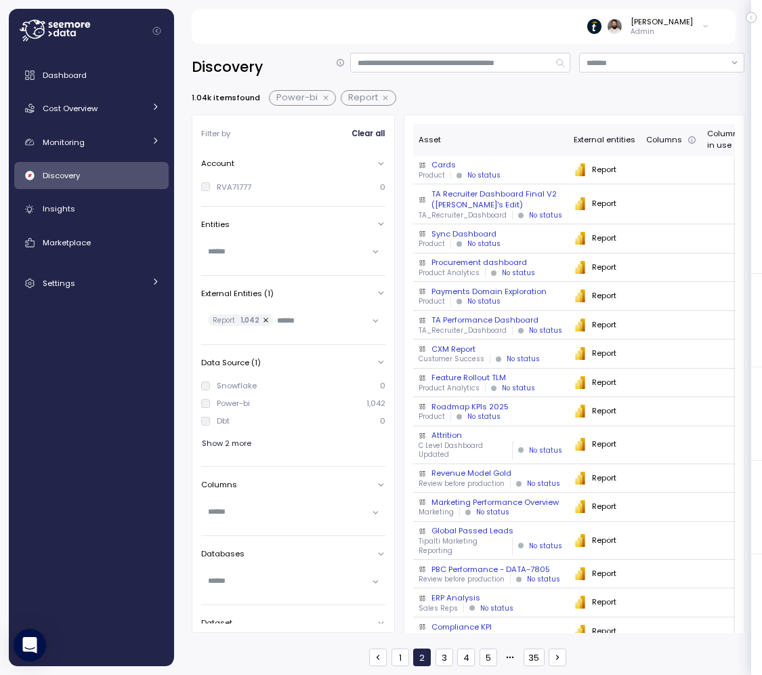
click at [404, 654] on button "1" at bounding box center [401, 658] width 18 height 18
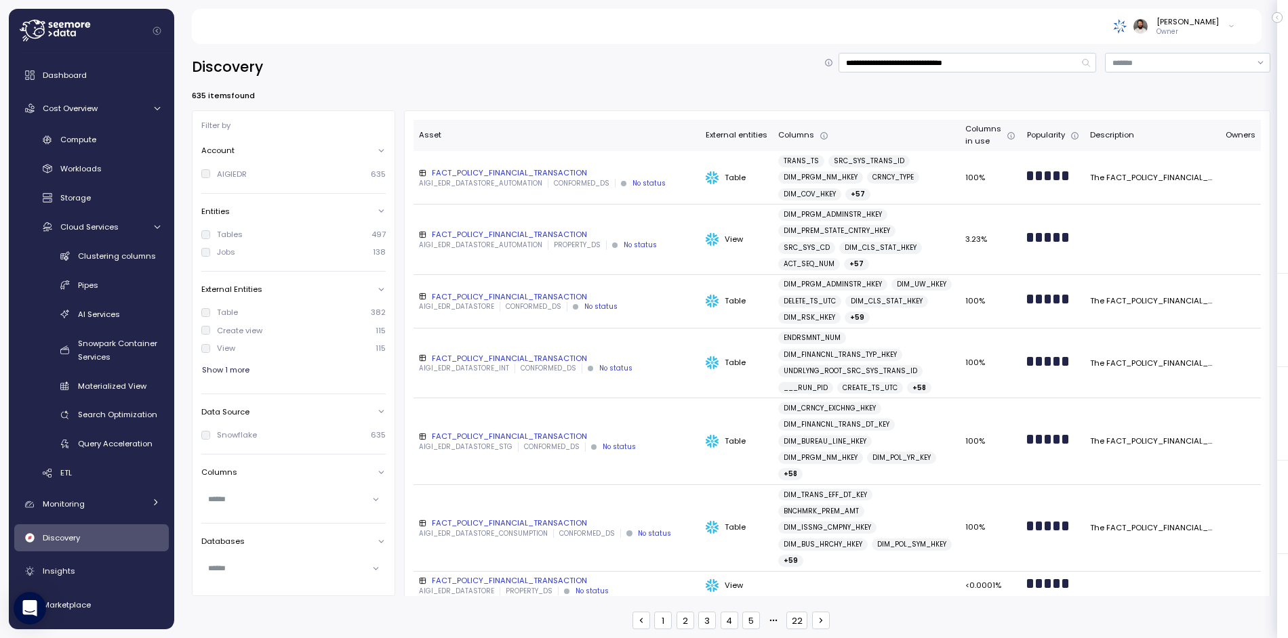
scroll to position [2, 0]
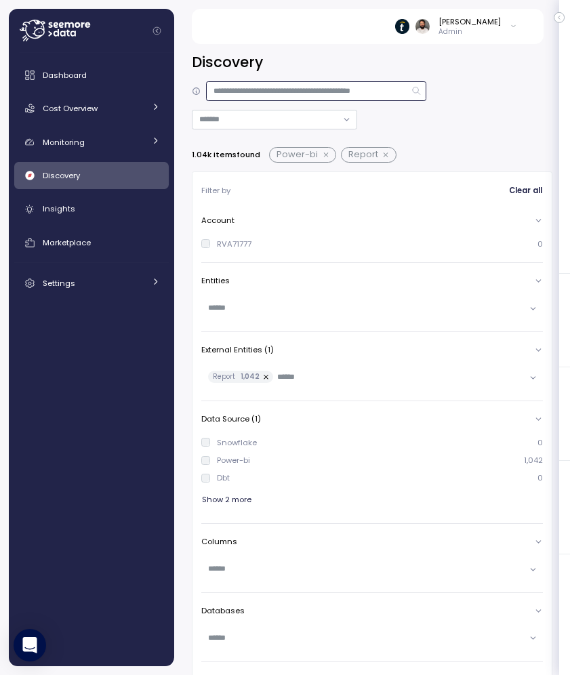
click at [287, 91] on input at bounding box center [316, 91] width 220 height 20
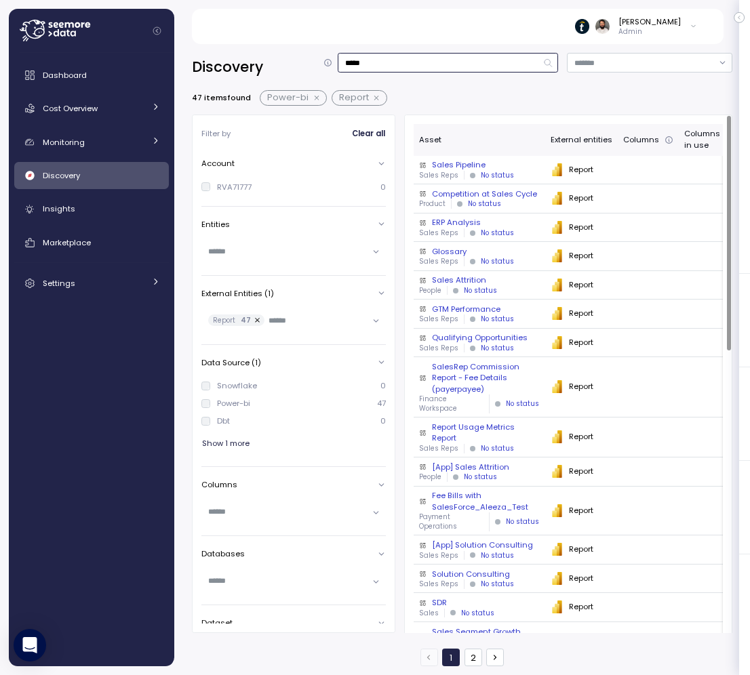
click at [413, 54] on input "*****" at bounding box center [448, 63] width 220 height 20
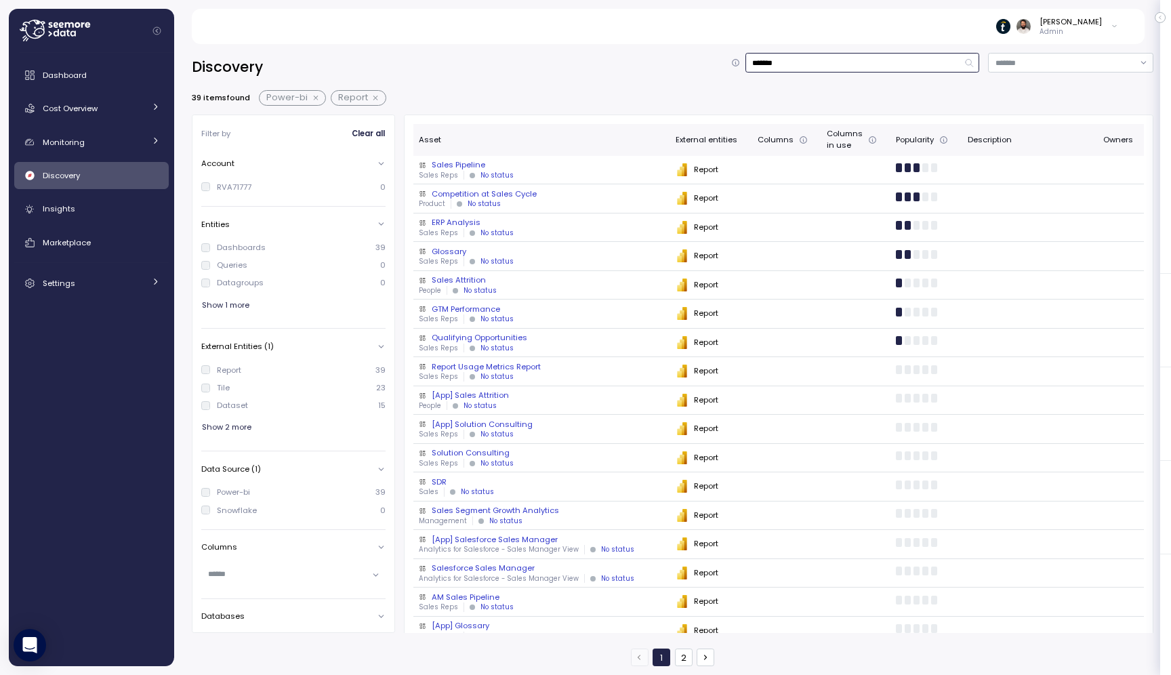
click at [569, 62] on input "*******" at bounding box center [863, 63] width 235 height 20
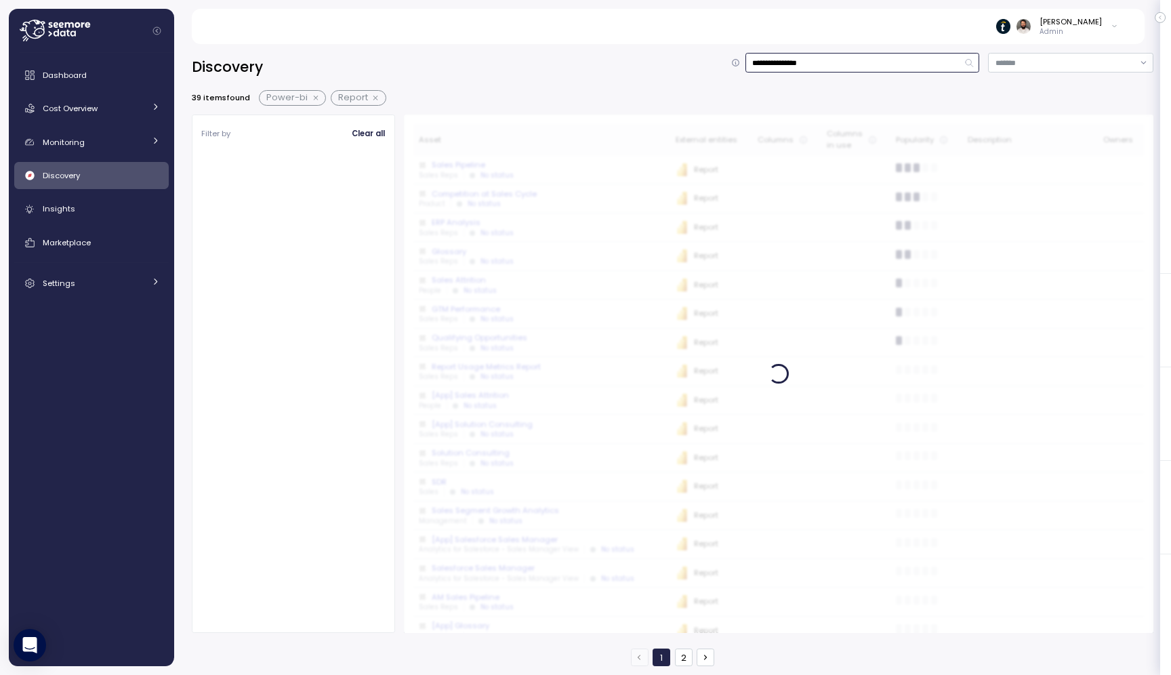
type input "**********"
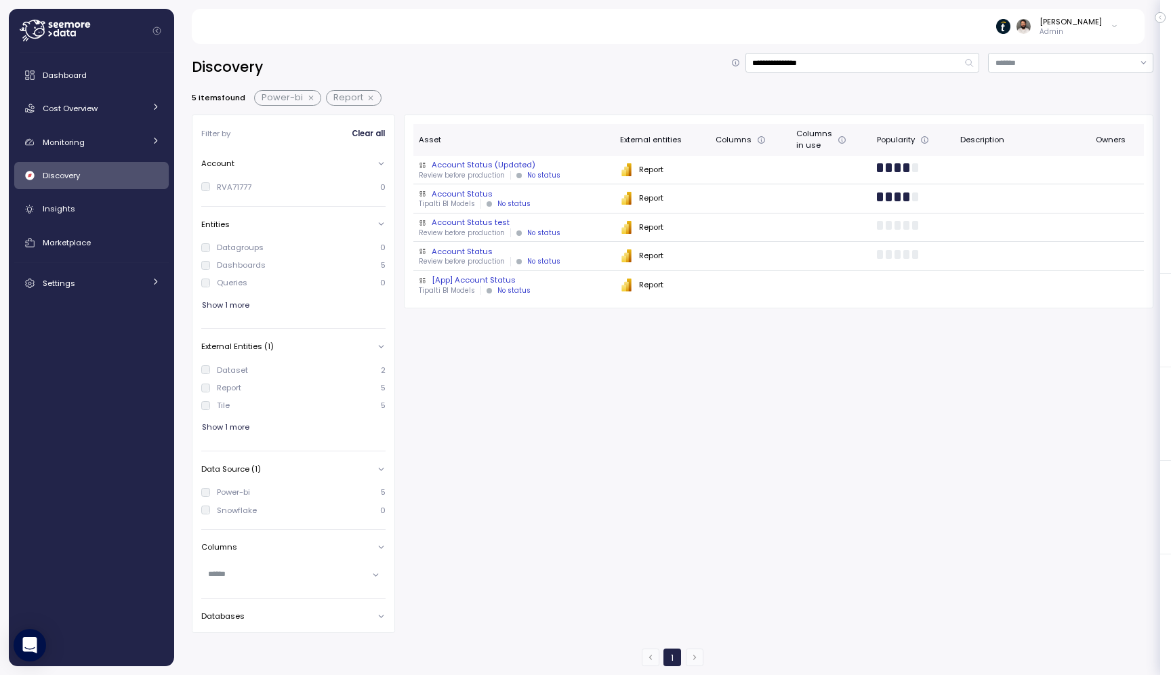
click at [496, 196] on div "Account Status" at bounding box center [514, 193] width 190 height 11
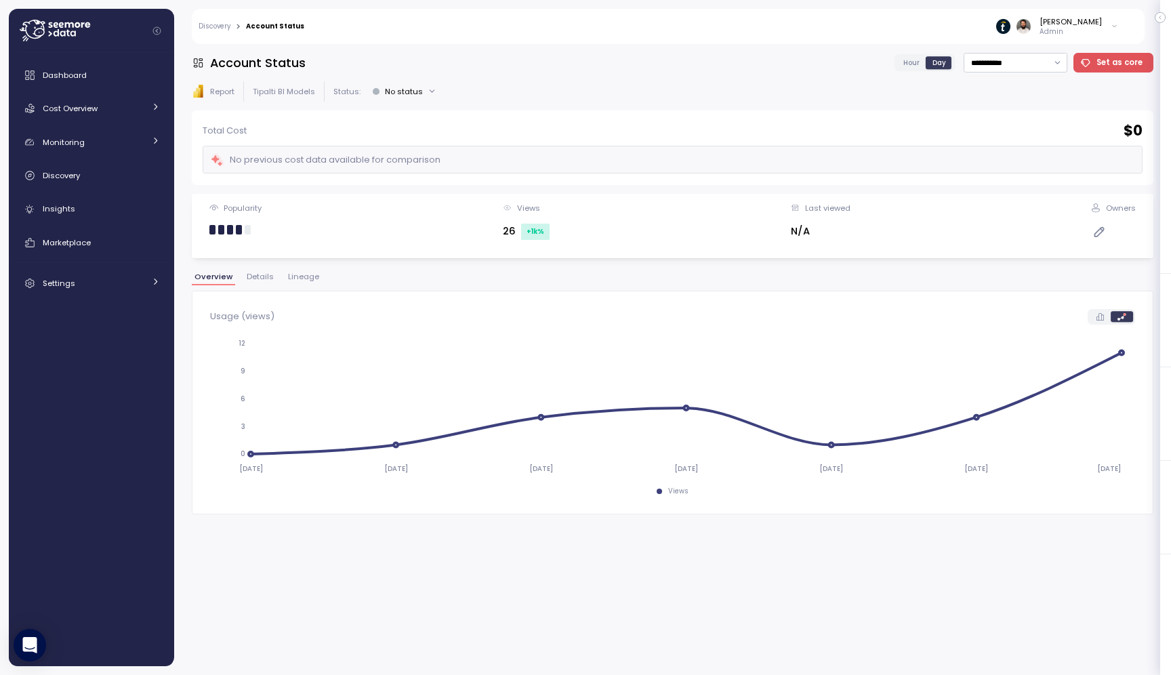
click at [303, 279] on span "Lineage" at bounding box center [303, 276] width 31 height 7
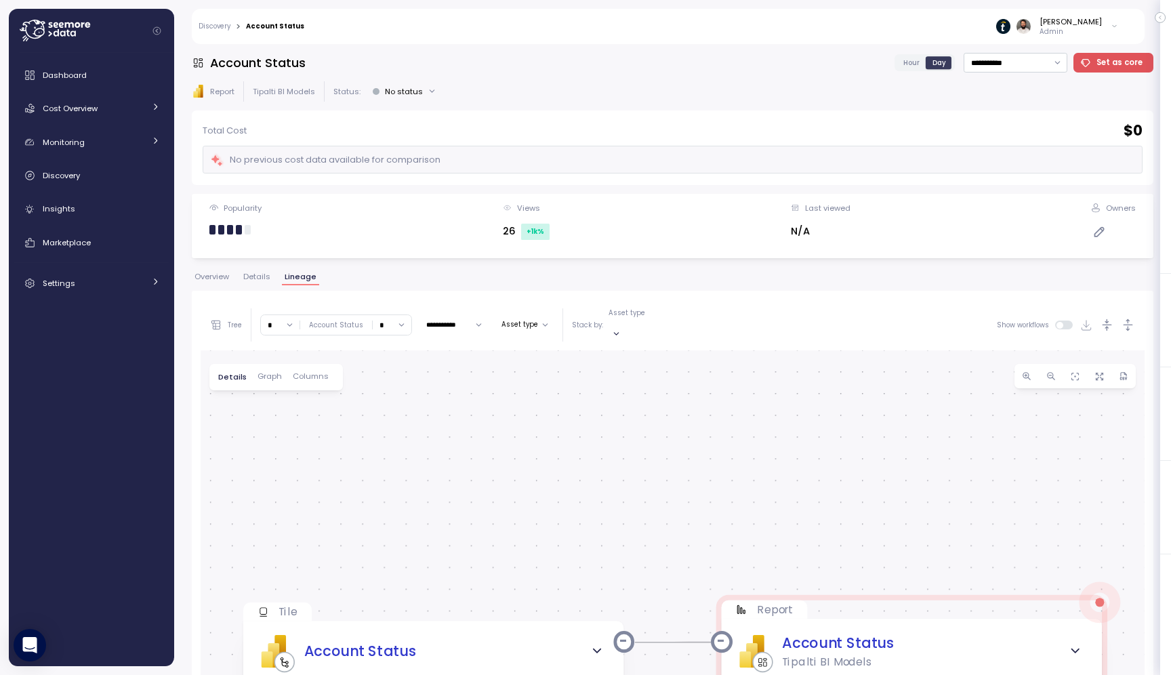
click at [287, 319] on input "*" at bounding box center [280, 325] width 39 height 20
click at [281, 454] on div "5" at bounding box center [279, 452] width 20 height 11
type input "*"
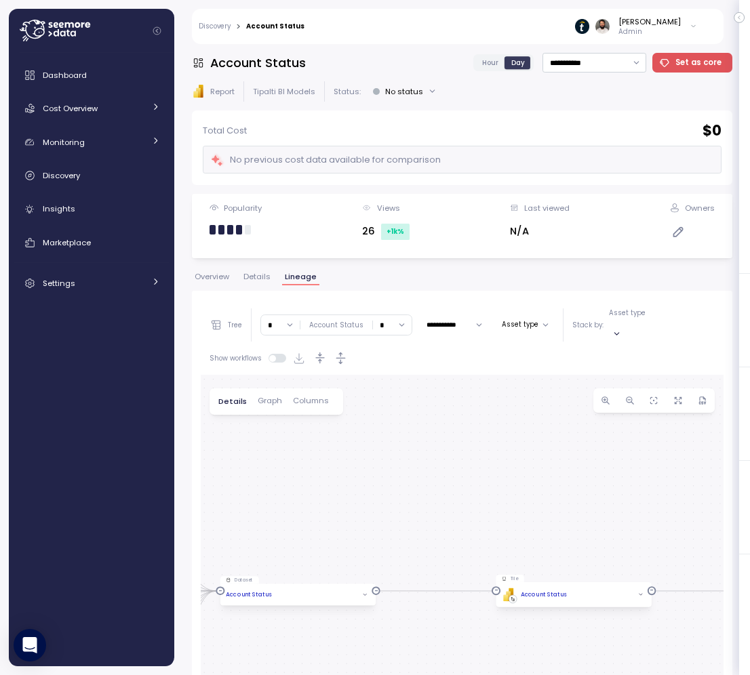
click at [406, 388] on div "EXECUTE IMMEDIATE Job Execute immediate Tile PBI Logo Created with Sketch. Acco…" at bounding box center [462, 648] width 523 height 547
click at [285, 323] on input "*" at bounding box center [280, 325] width 39 height 20
click at [278, 451] on div "5" at bounding box center [279, 452] width 20 height 11
type input "*"
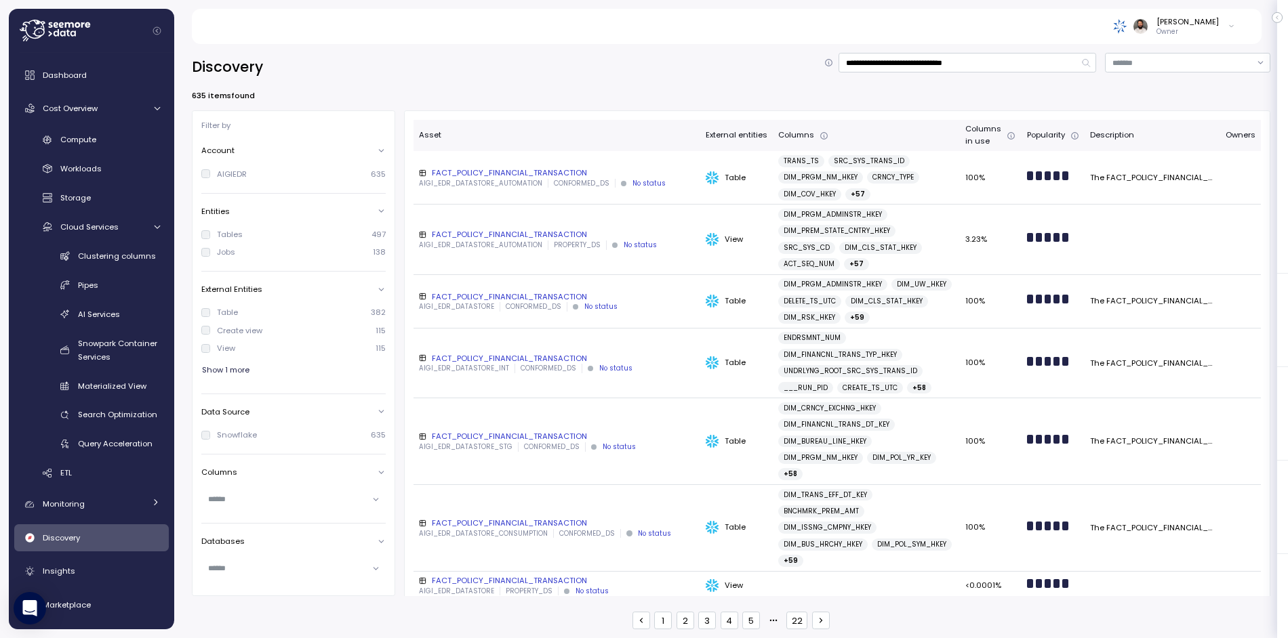
scroll to position [2, 0]
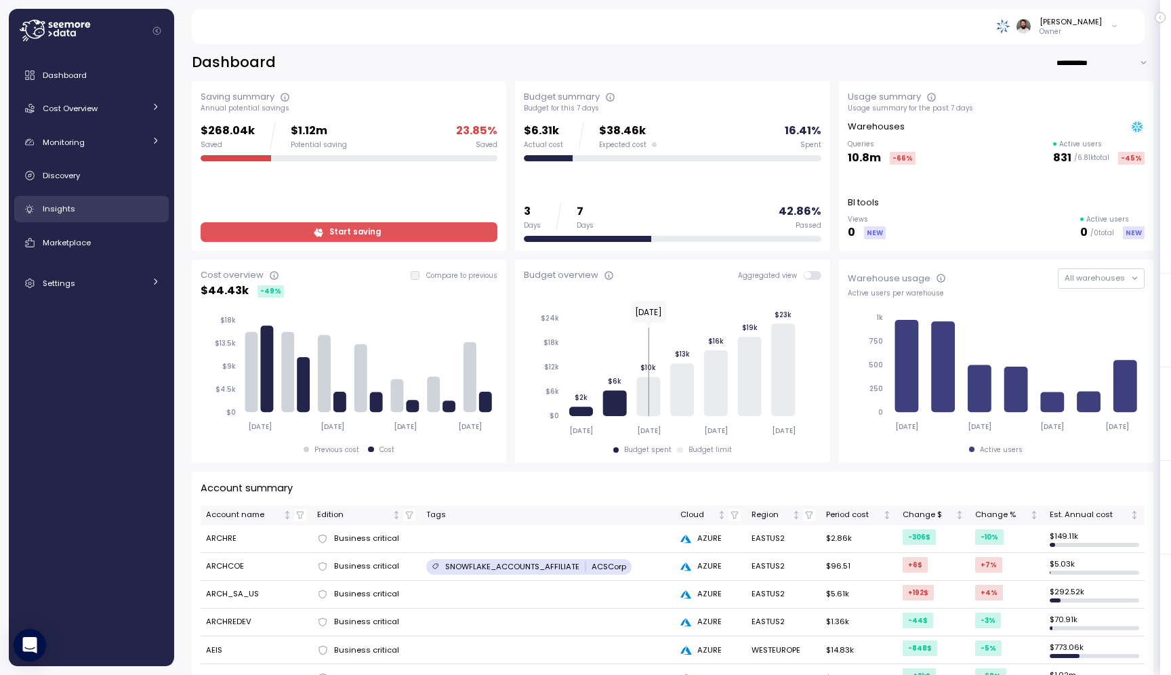
click at [75, 204] on div "Insights" at bounding box center [101, 209] width 117 height 14
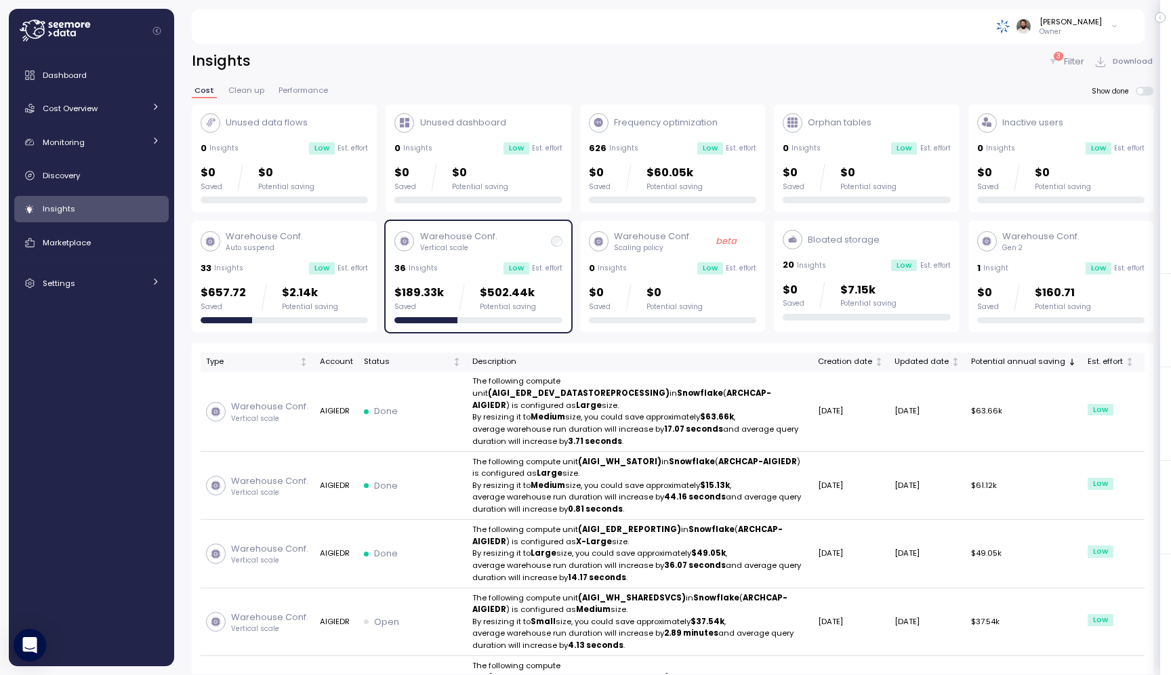
scroll to position [3, 0]
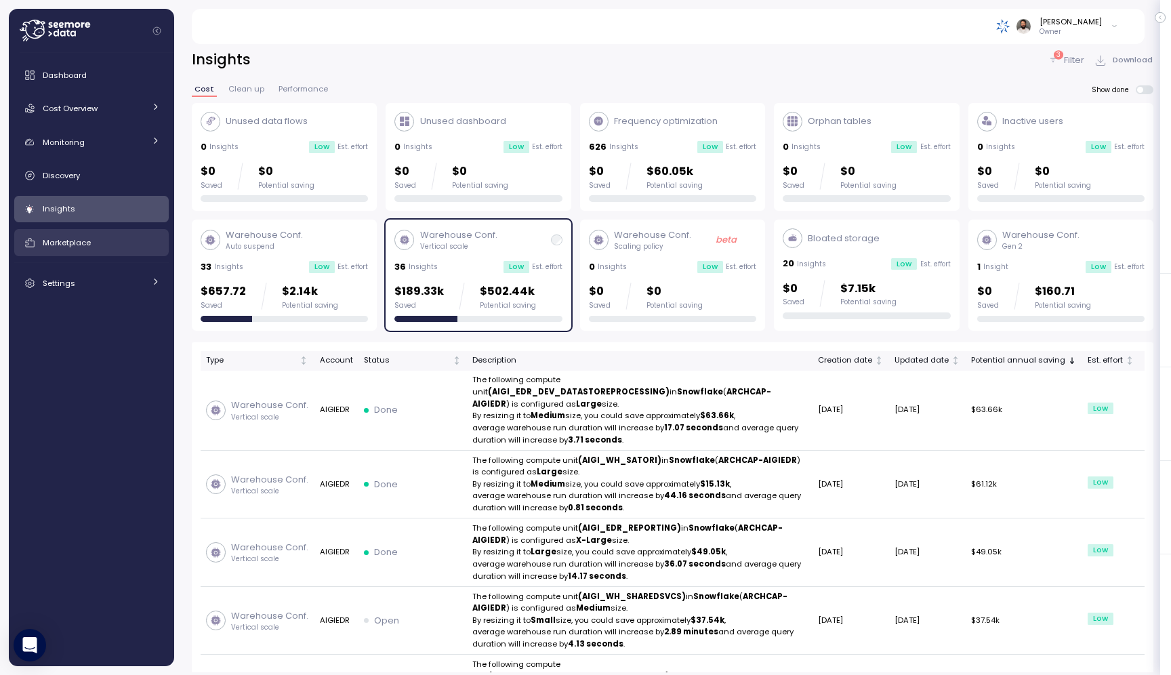
click at [104, 247] on div "Marketplace" at bounding box center [101, 243] width 117 height 14
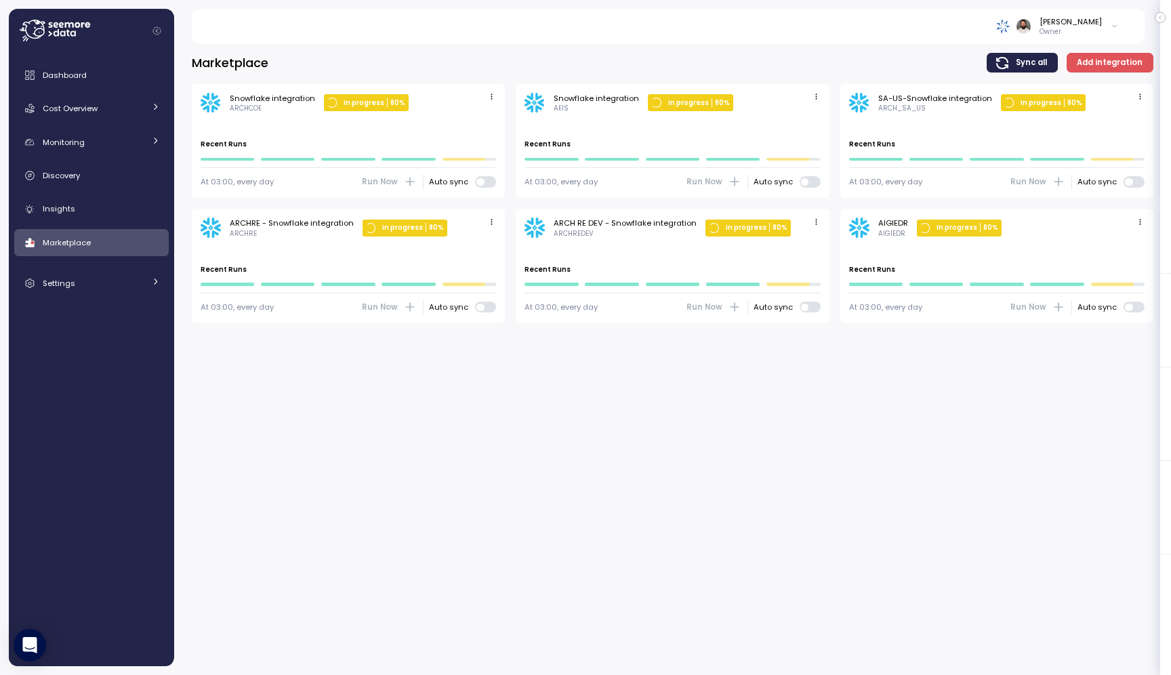
click at [1138, 224] on icon "button" at bounding box center [1140, 222] width 9 height 9
click at [1126, 253] on button "Edit" at bounding box center [1120, 247] width 51 height 19
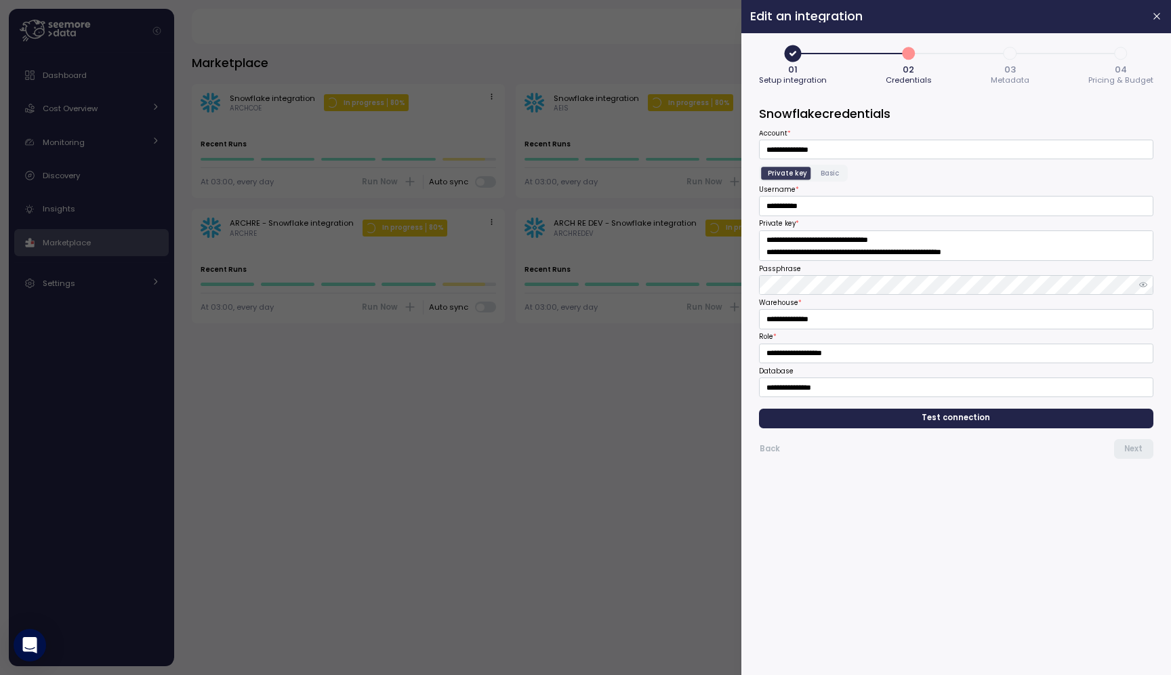
click at [990, 431] on div "Back Next" at bounding box center [956, 443] width 394 height 31
click at [990, 421] on span "Test connection" at bounding box center [956, 418] width 373 height 18
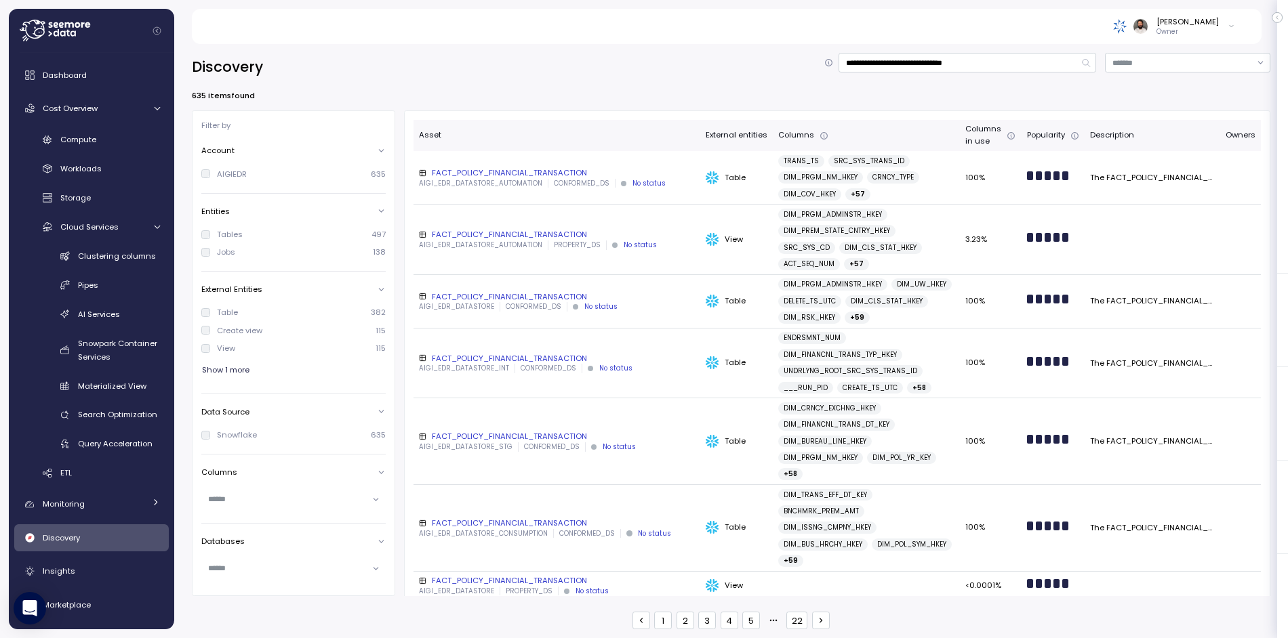
scroll to position [2, 0]
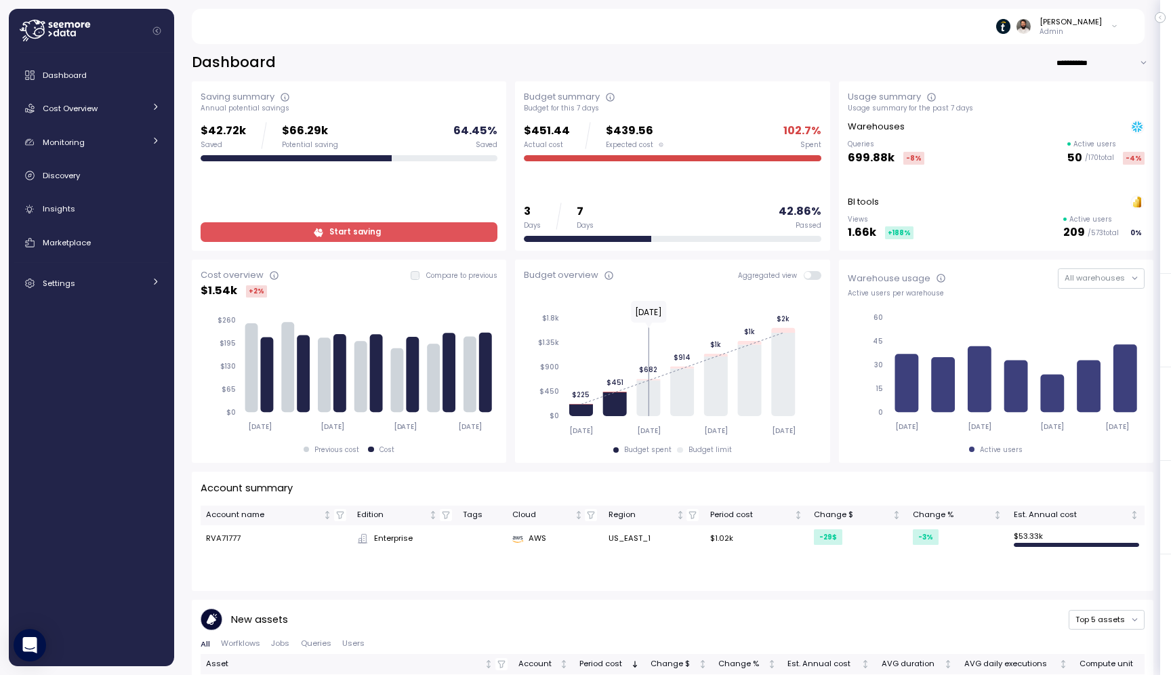
click at [99, 189] on div "Dashboard Cost Overview Compute Workloads Storage Cloud Services Clustering col…" at bounding box center [91, 179] width 155 height 235
click at [101, 174] on div "Discovery" at bounding box center [101, 176] width 117 height 14
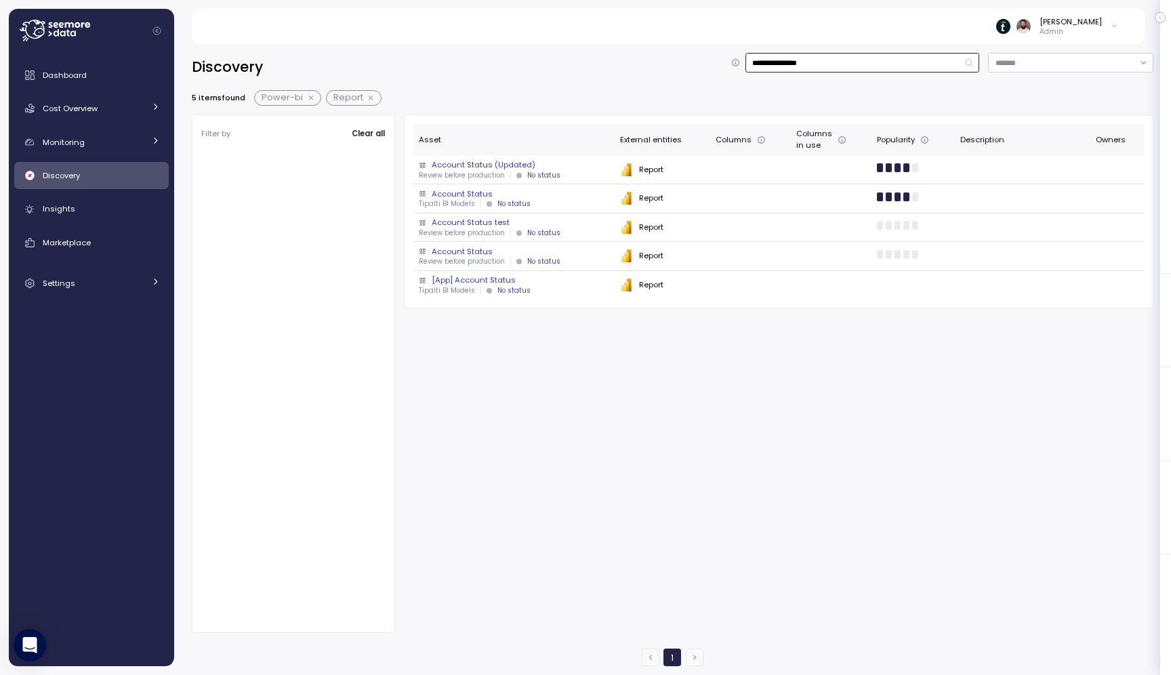
click at [793, 63] on input "**********" at bounding box center [863, 63] width 235 height 20
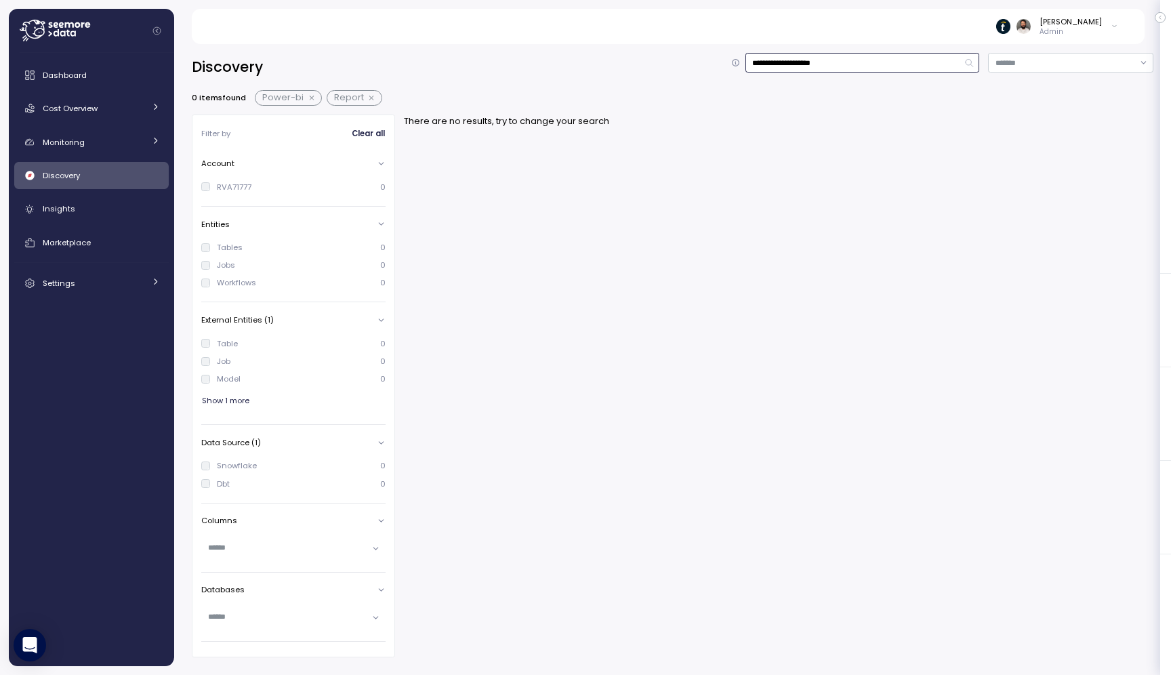
click at [304, 95] on button "button" at bounding box center [313, 98] width 18 height 11
click at [300, 95] on button "button" at bounding box center [301, 98] width 18 height 11
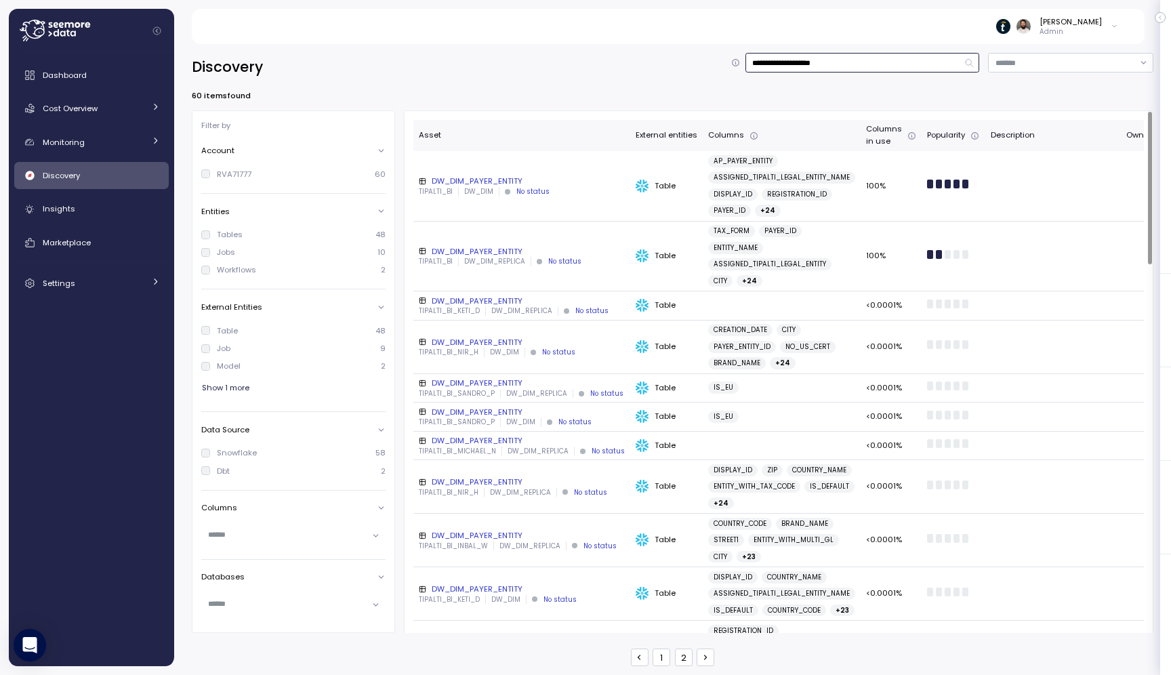
type input "**********"
click at [556, 175] on td "DW_DIM_PAYER_ENTITY TIPALTI_BI DW_DIM No status" at bounding box center [521, 186] width 217 height 70
click at [548, 186] on div "DW_DIM_PAYER_ENTITY" at bounding box center [522, 181] width 206 height 11
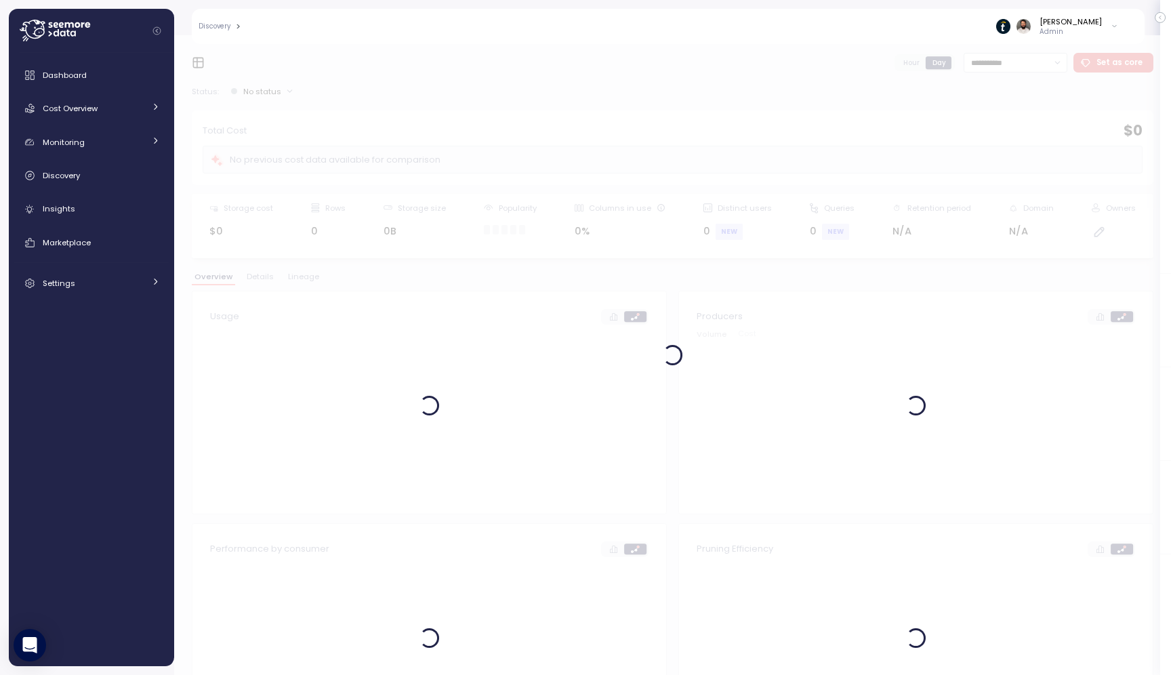
click at [302, 289] on div "Overview Details Lineage" at bounding box center [673, 282] width 962 height 18
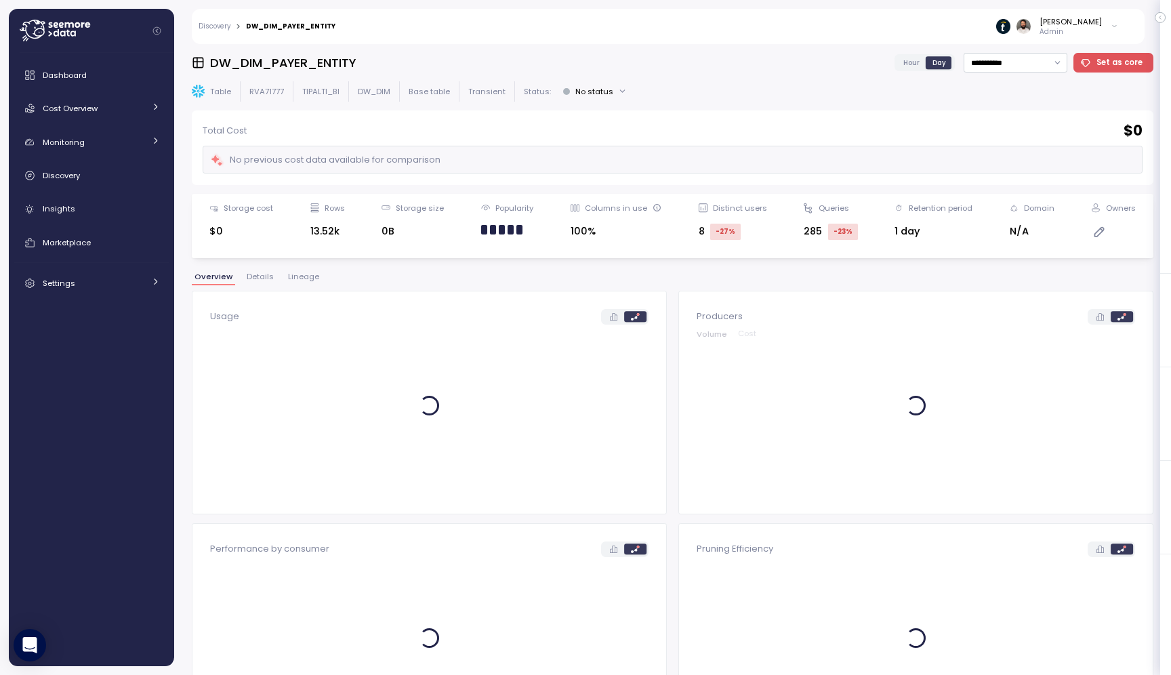
click at [302, 276] on span "Lineage" at bounding box center [303, 276] width 31 height 7
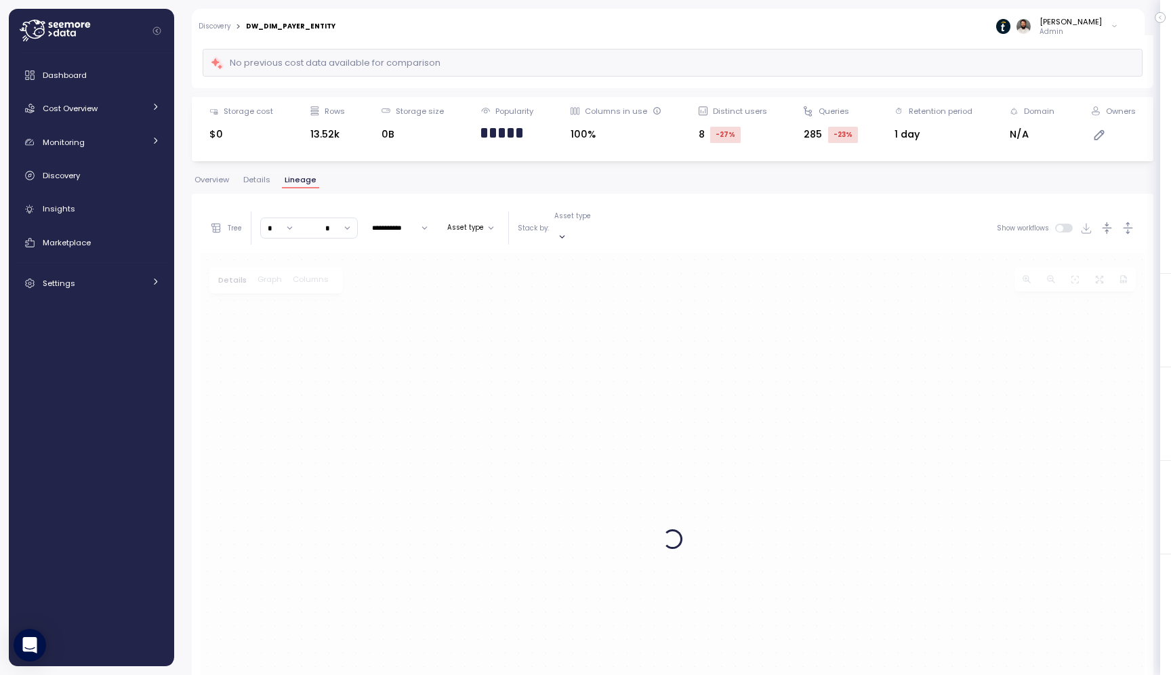
scroll to position [256, 0]
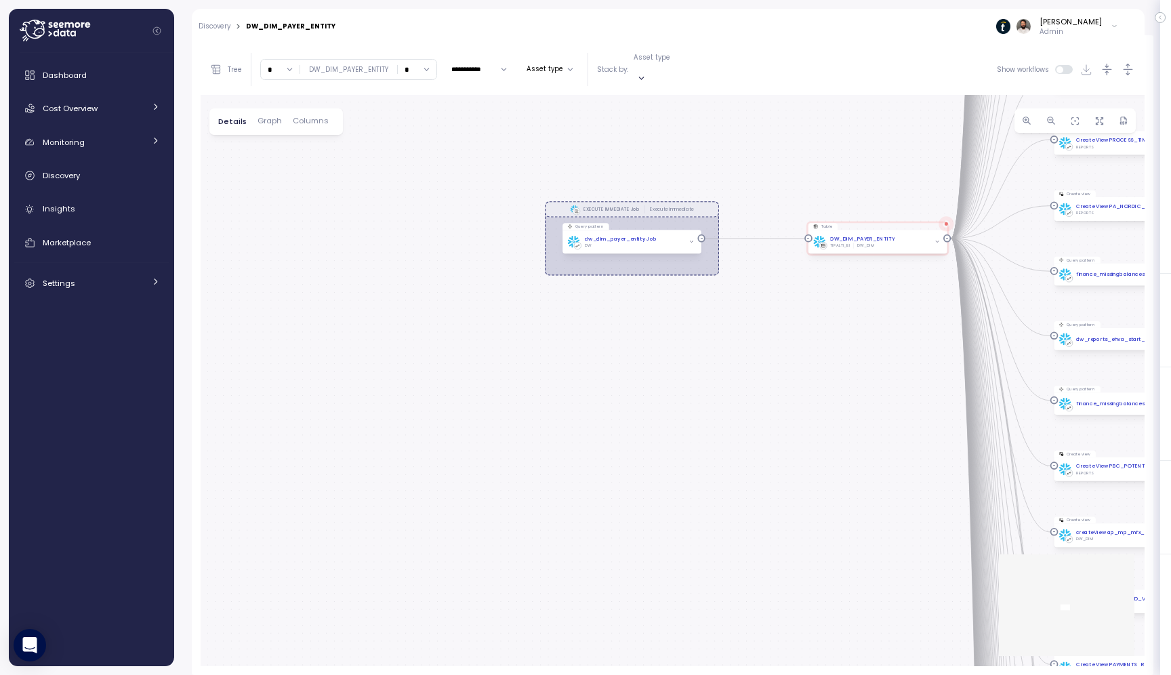
click at [281, 68] on input "*" at bounding box center [280, 70] width 39 height 20
click at [281, 165] on div "3" at bounding box center [279, 161] width 20 height 11
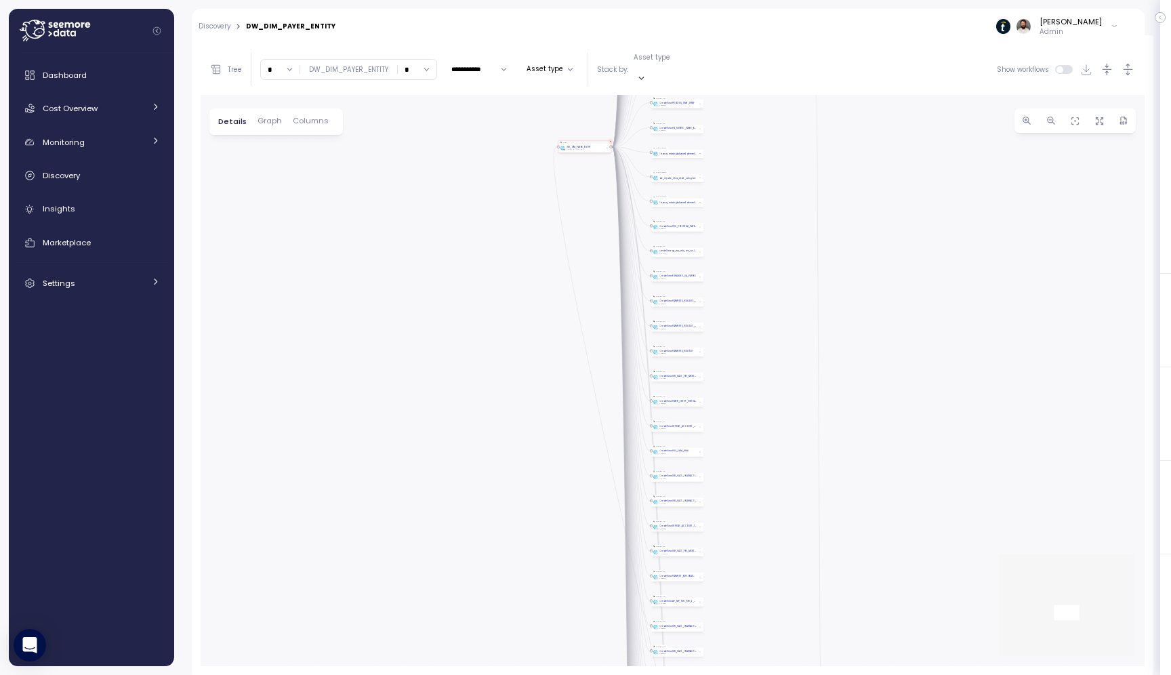
drag, startPoint x: 655, startPoint y: 605, endPoint x: 608, endPoint y: 167, distance: 441.1
click at [608, 167] on div "dbt DW Prod Job EXECUTE IMMEDIATE Job Execute immediate dbt kpi_dashboard_2024 …" at bounding box center [673, 380] width 944 height 571
drag, startPoint x: 767, startPoint y: 490, endPoint x: 771, endPoint y: -123, distance: 612.7
click at [771, 0] on html "Action board Let's save 7.65k $ Annually $ 0 Saved We have 5 low effort insight…" at bounding box center [585, 337] width 1171 height 675
drag, startPoint x: 798, startPoint y: 339, endPoint x: 798, endPoint y: -71, distance: 410.0
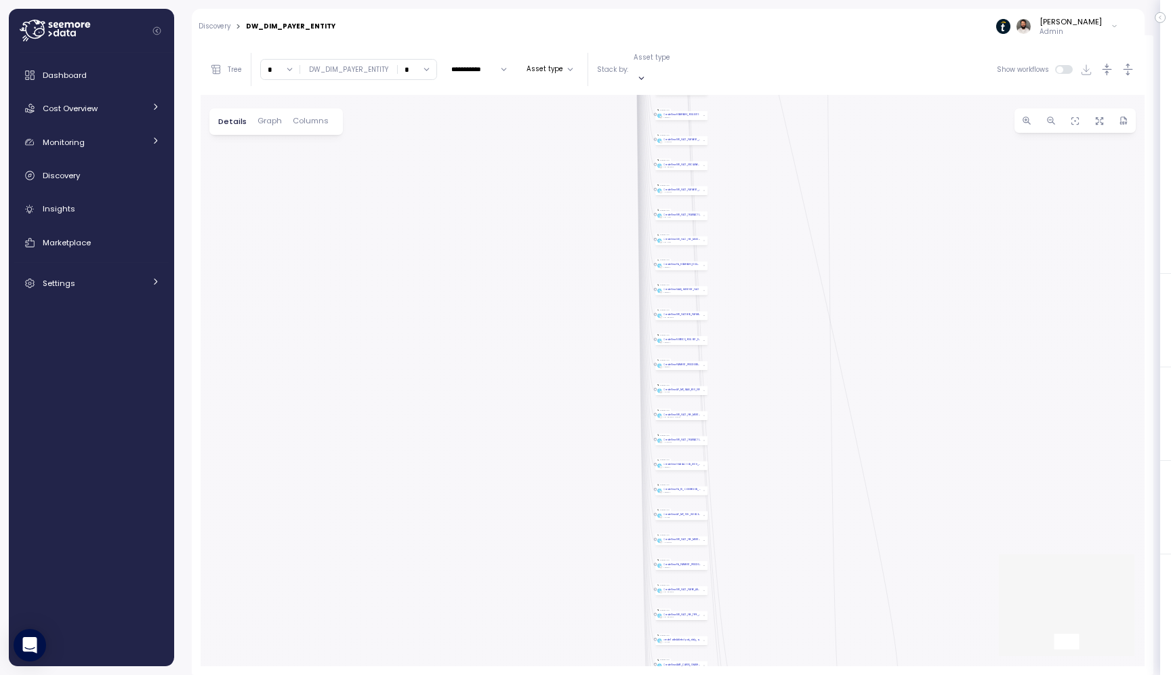
click at [798, 0] on html "Action board Let's save 7.65k $ Annually $ 0 Saved We have 5 low effort insight…" at bounding box center [585, 337] width 1171 height 675
drag, startPoint x: 777, startPoint y: 392, endPoint x: 779, endPoint y: 71, distance: 320.6
click at [779, 71] on div "**********" at bounding box center [673, 355] width 944 height 622
drag, startPoint x: 938, startPoint y: 131, endPoint x: 777, endPoint y: 500, distance: 402.2
click at [777, 500] on div "dbt DW Prod Job EXECUTE IMMEDIATE Job Execute immediate dbt kpi_dashboard_2024 …" at bounding box center [673, 380] width 944 height 571
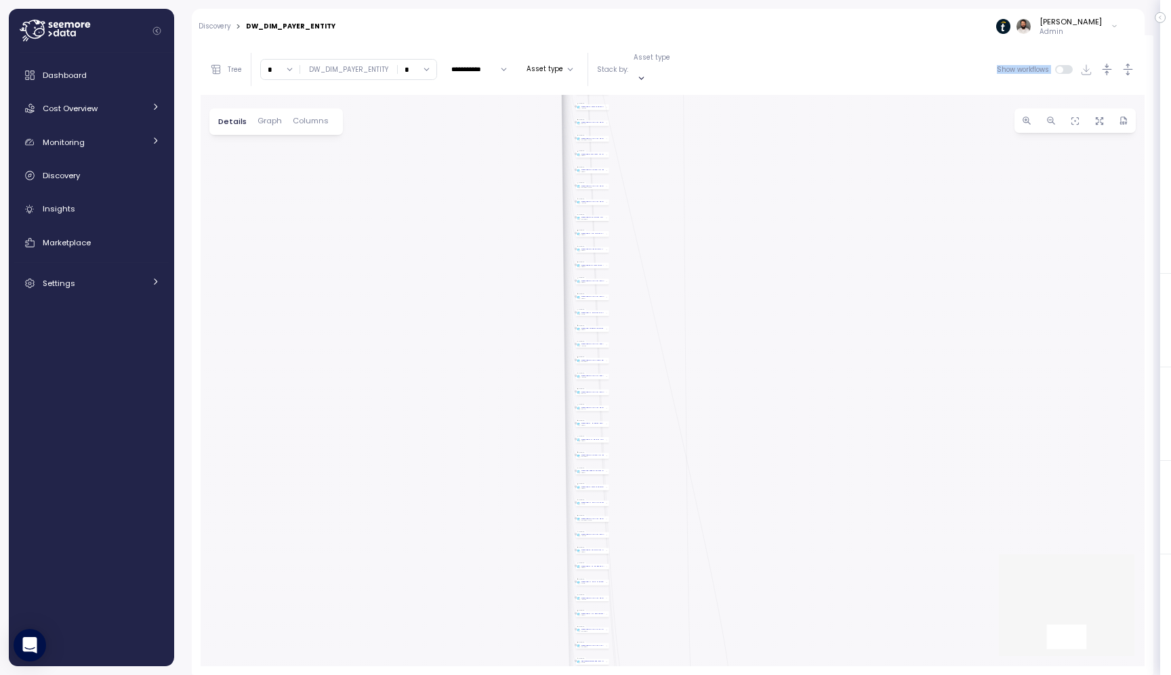
drag, startPoint x: 758, startPoint y: 77, endPoint x: 704, endPoint y: 365, distance: 293.1
click at [704, 365] on div "**********" at bounding box center [673, 355] width 944 height 622
drag, startPoint x: 769, startPoint y: 220, endPoint x: 705, endPoint y: 388, distance: 180.6
click at [708, 372] on div "dbt DW Prod Job EXECUTE IMMEDIATE Job Execute immediate dbt kpi_dashboard_2024 …" at bounding box center [673, 380] width 944 height 571
click at [286, 60] on input "*" at bounding box center [280, 70] width 39 height 20
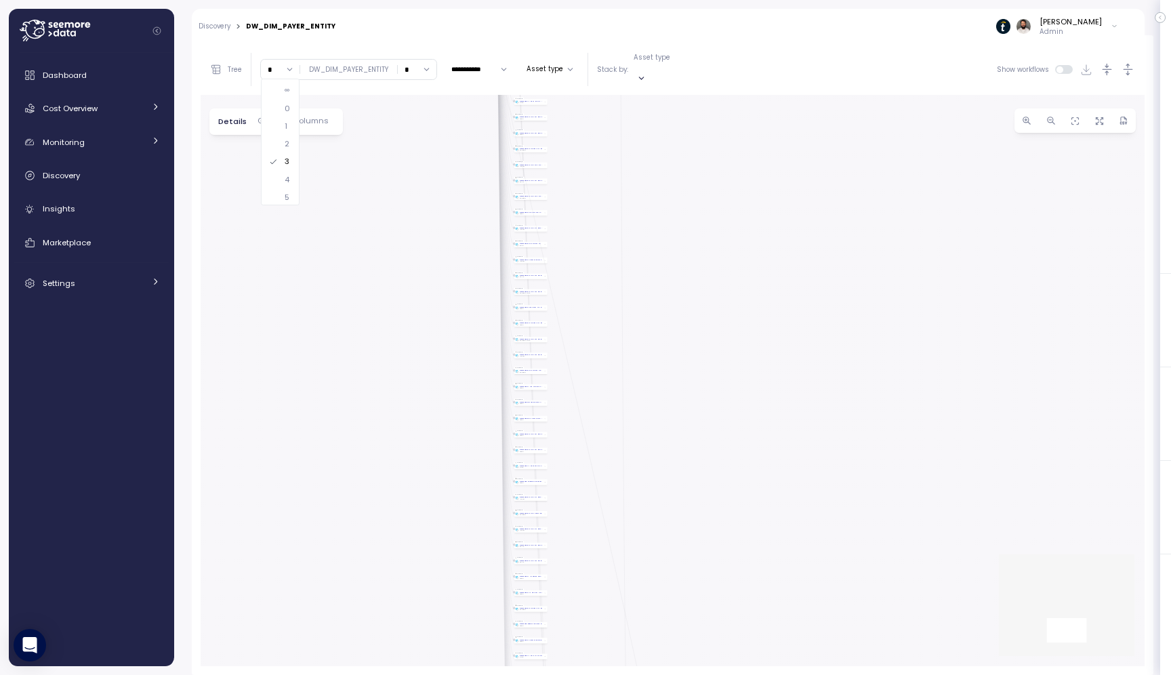
click at [281, 207] on div "dbt DW Prod Job EXECUTE IMMEDIATE Job Execute immediate dbt kpi_dashboard_2024 …" at bounding box center [673, 380] width 944 height 571
click at [281, 201] on div "5" at bounding box center [279, 197] width 20 height 11
type input "*"
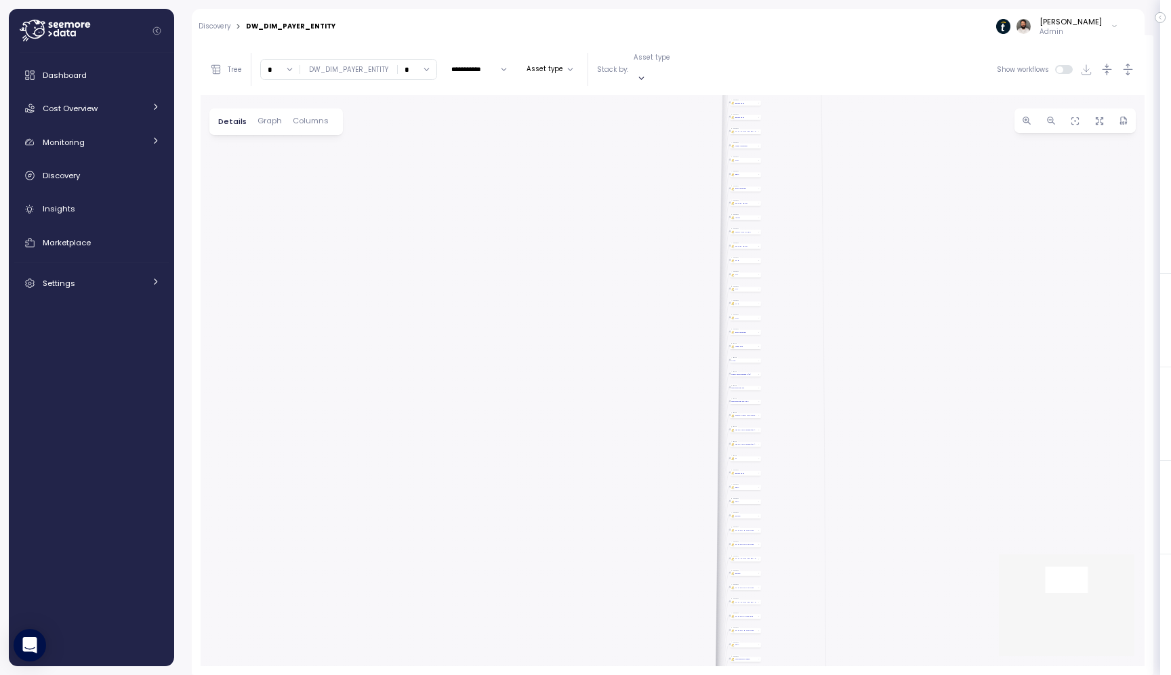
drag, startPoint x: 690, startPoint y: 135, endPoint x: 611, endPoint y: -47, distance: 198.2
click at [611, 0] on html "Action board Let's save 7.65k $ Annually $ 0 Saved We have 5 low effort insight…" at bounding box center [585, 337] width 1171 height 675
drag, startPoint x: 608, startPoint y: 561, endPoint x: 617, endPoint y: 134, distance: 427.1
click at [617, 136] on div "dbt DW Prod Job EXECUTE IMMEDIATE Job Execute immediate dbt kpi_dashboard_2024 …" at bounding box center [673, 380] width 944 height 571
click at [651, 62] on p "Asset type" at bounding box center [652, 57] width 37 height 9
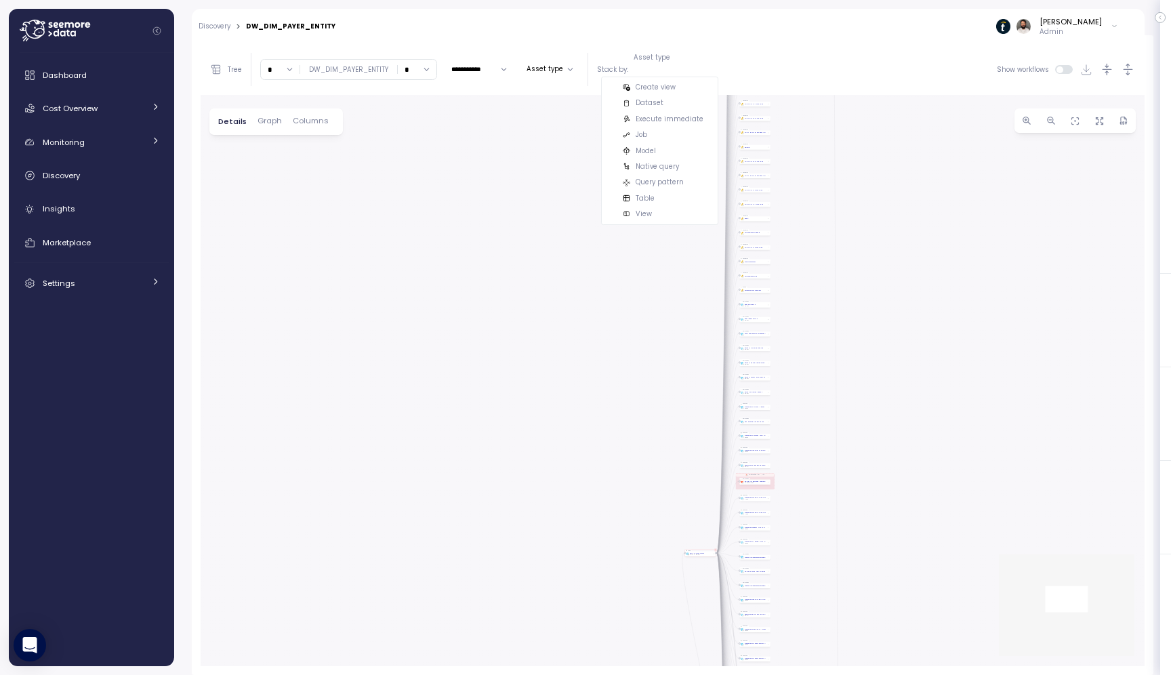
click at [407, 65] on input "*" at bounding box center [417, 70] width 39 height 20
click at [410, 105] on div "0" at bounding box center [415, 108] width 21 height 11
type input "*"
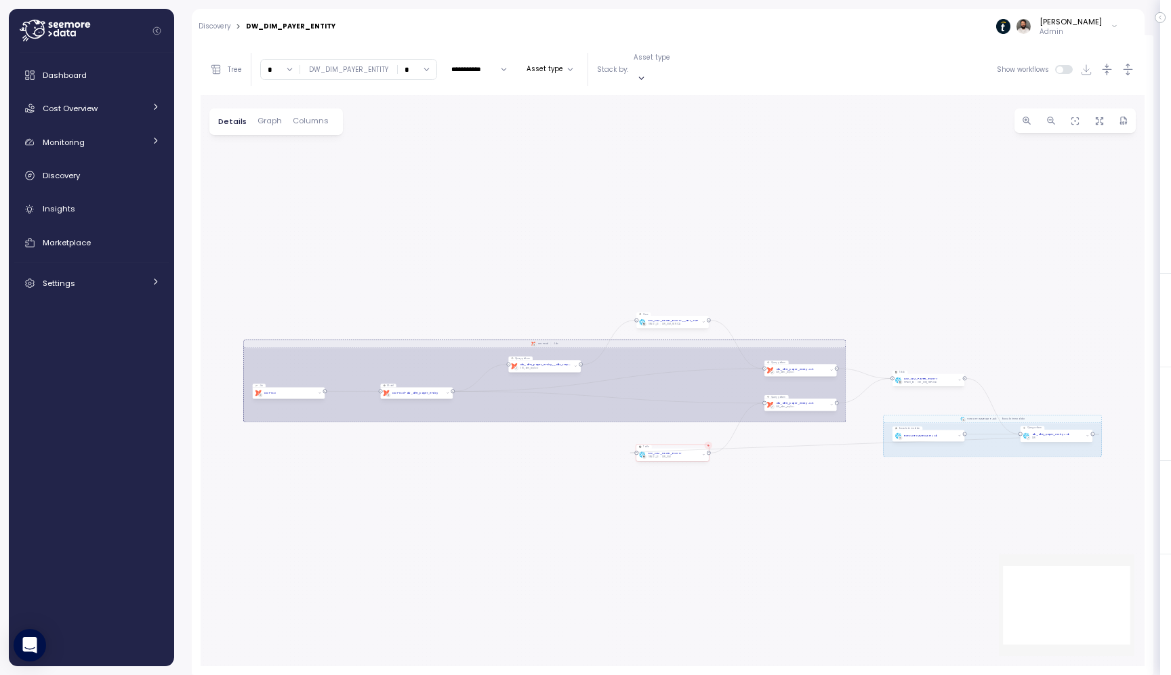
click at [291, 60] on input "*" at bounding box center [280, 70] width 39 height 20
click at [280, 182] on div "9" at bounding box center [279, 187] width 21 height 11
type input "*"
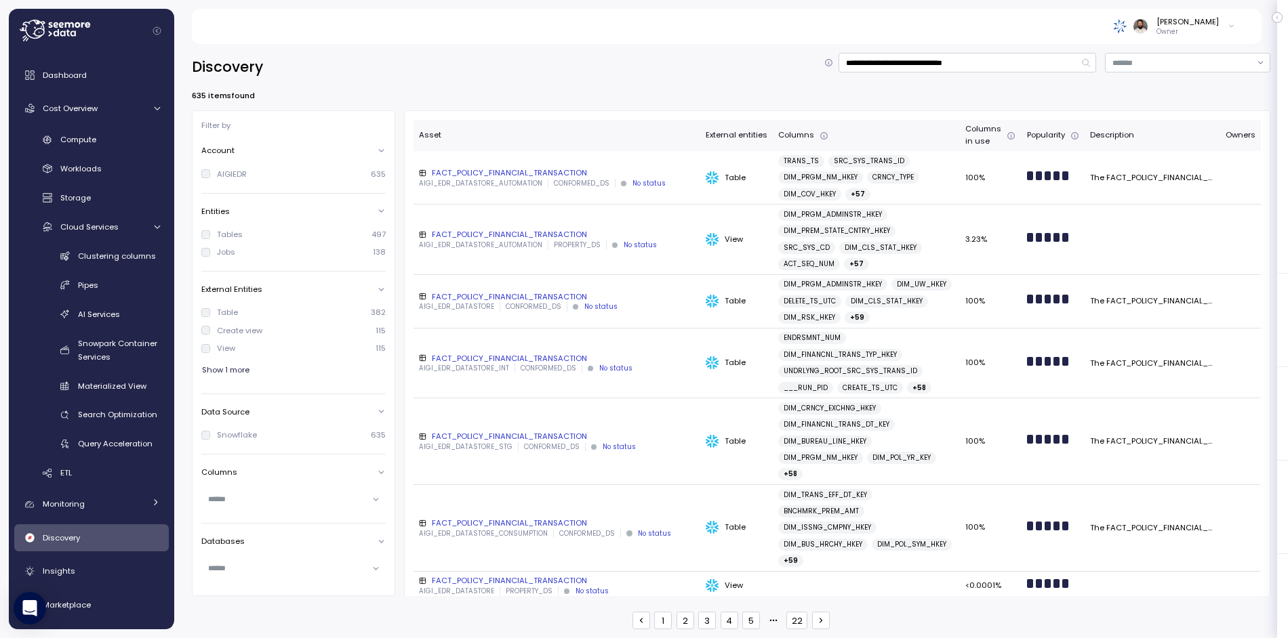
scroll to position [2, 0]
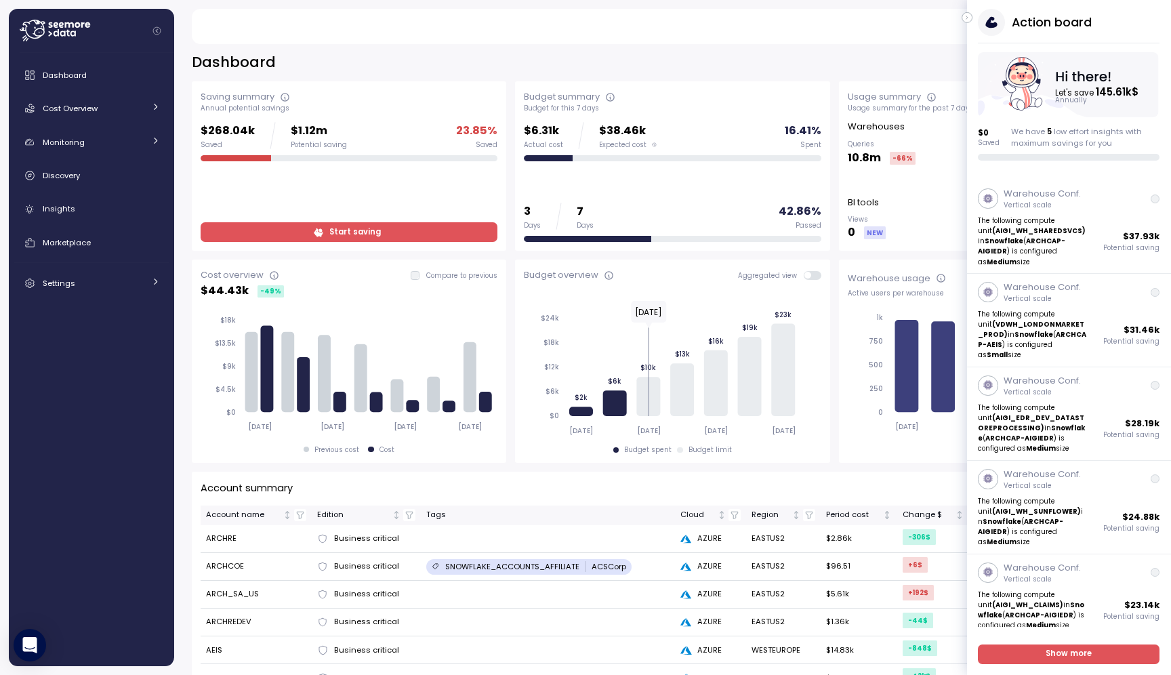
click at [975, 20] on div "Action board Let's save 145.61k $ Annually $ 0 Saved We have 5 low effort insig…" at bounding box center [1069, 85] width 204 height 152
click at [973, 20] on div "Action board Let's save 145.61k $ Annually $ 0 Saved We have 5 low effort insig…" at bounding box center [1069, 85] width 204 height 152
click at [966, 20] on icon "button" at bounding box center [967, 17] width 6 height 16
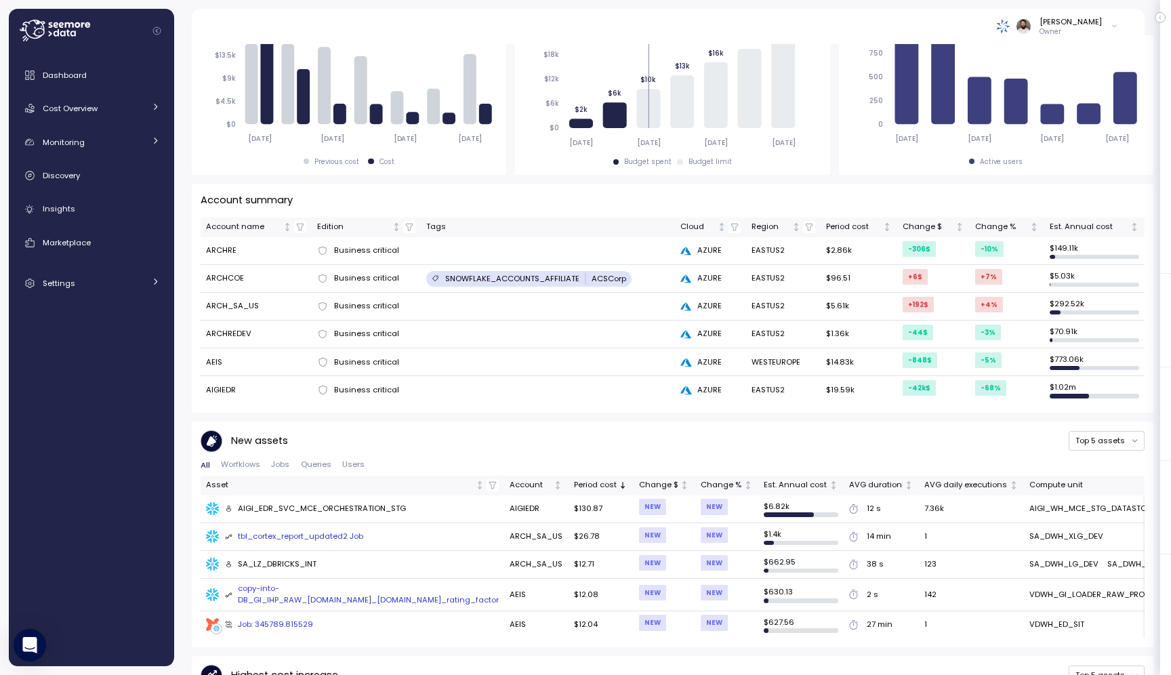
scroll to position [299, 0]
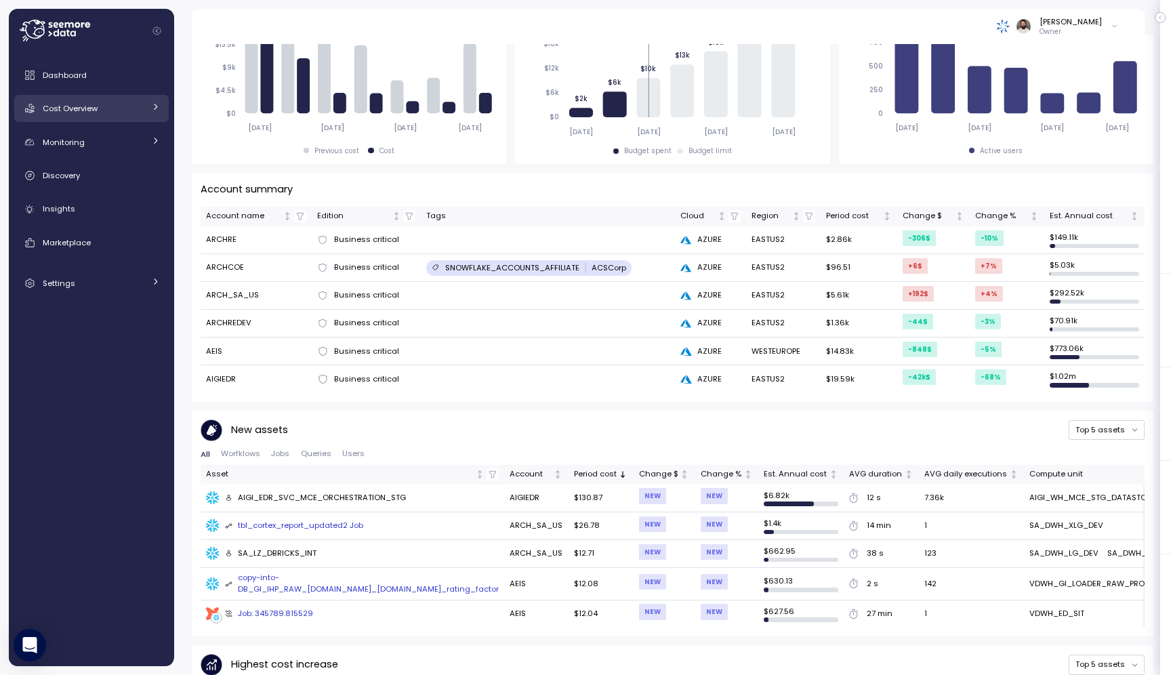
click at [116, 102] on div "Cost Overview" at bounding box center [94, 109] width 102 height 14
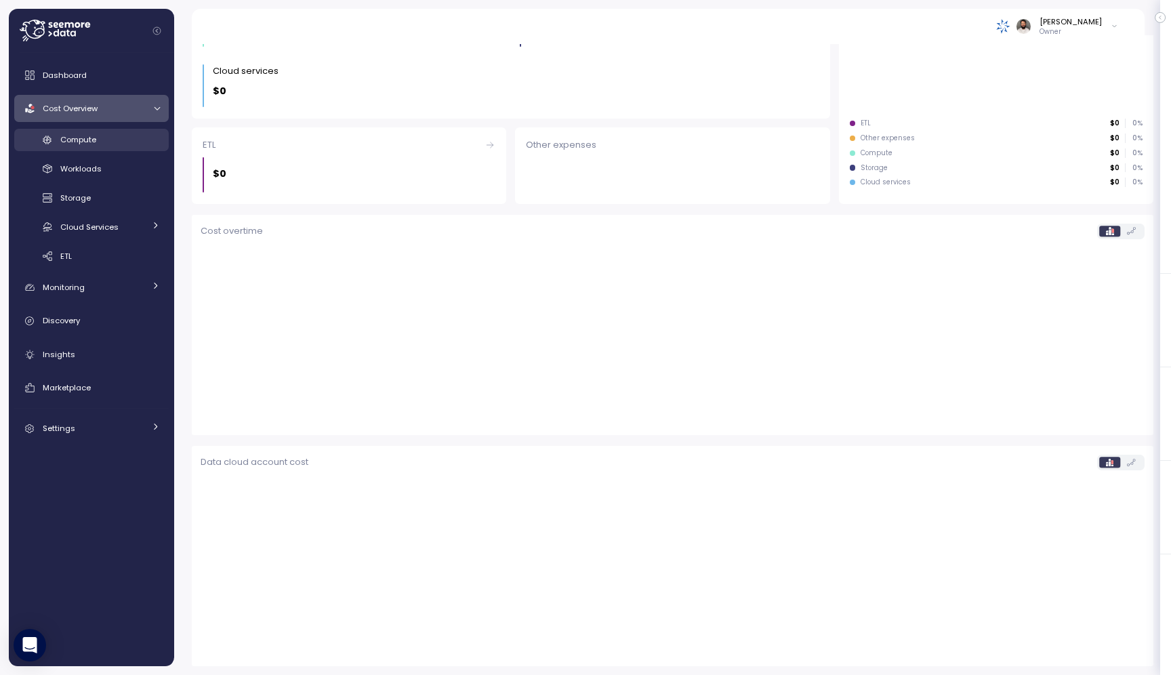
scroll to position [232, 0]
click at [108, 150] on link "Compute" at bounding box center [91, 140] width 155 height 22
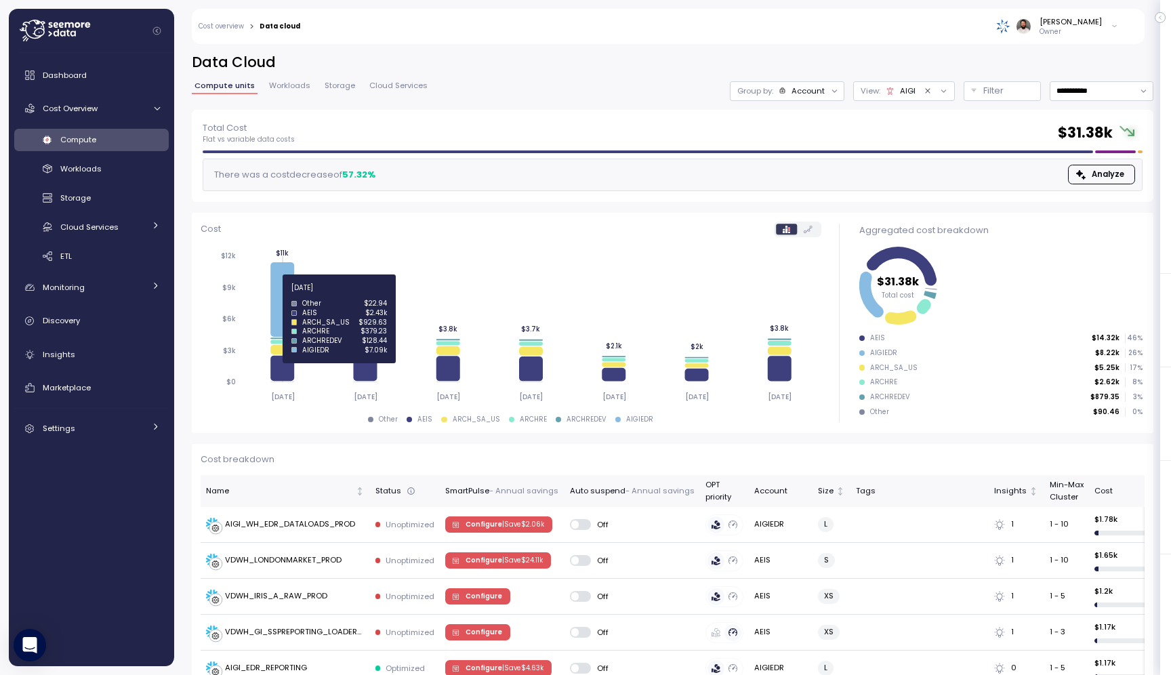
click at [295, 293] on icon "2025-09-23 2025-09-24 2025-09-25 2025-09-26 2025-09-27 2025-09-28 2025-09-29 $0…" at bounding box center [511, 326] width 621 height 167
click at [274, 291] on icon at bounding box center [282, 299] width 24 height 75
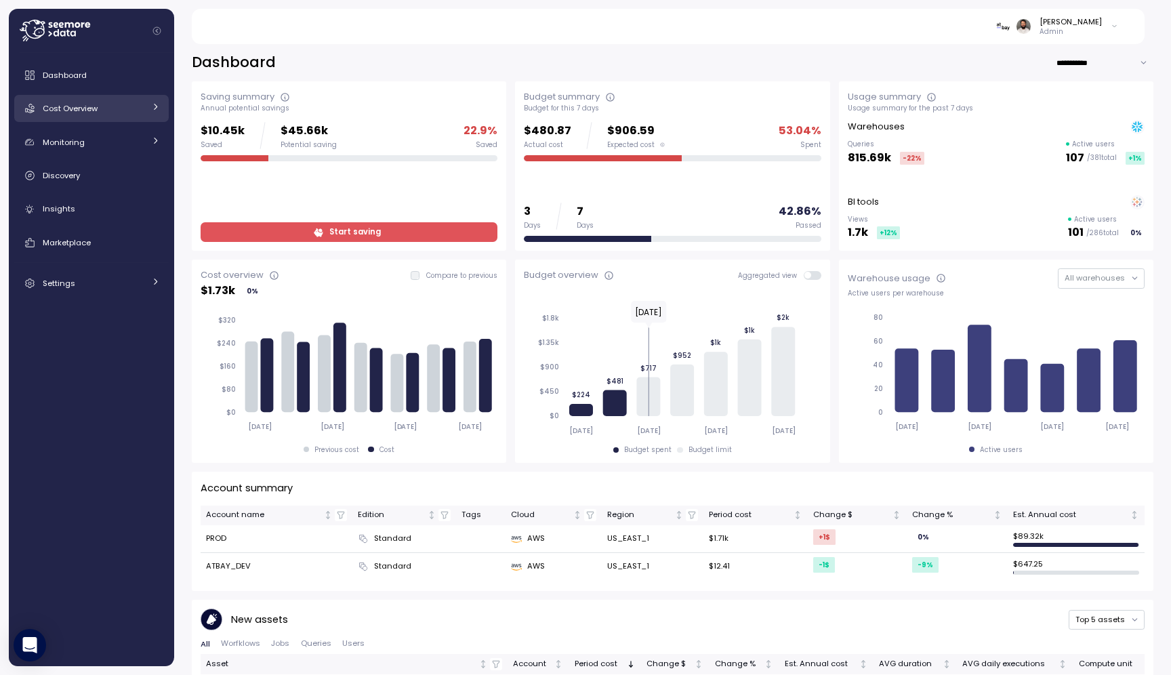
click at [116, 95] on link "Cost Overview" at bounding box center [91, 108] width 155 height 27
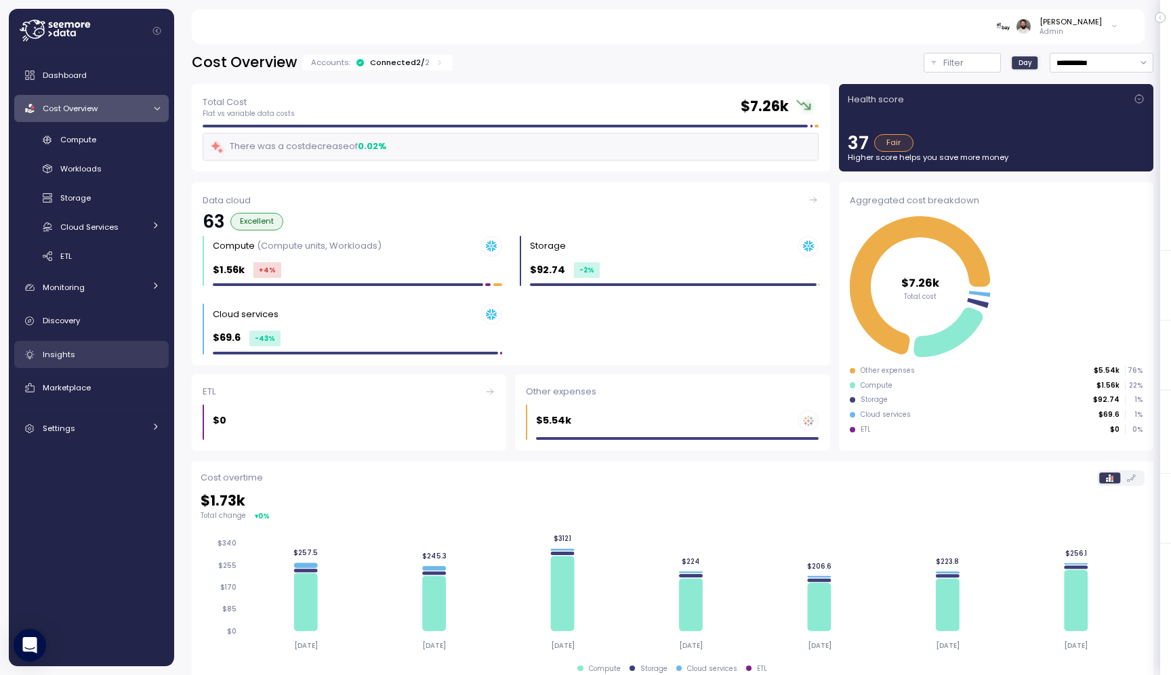
click at [109, 342] on link "Insights" at bounding box center [91, 354] width 155 height 27
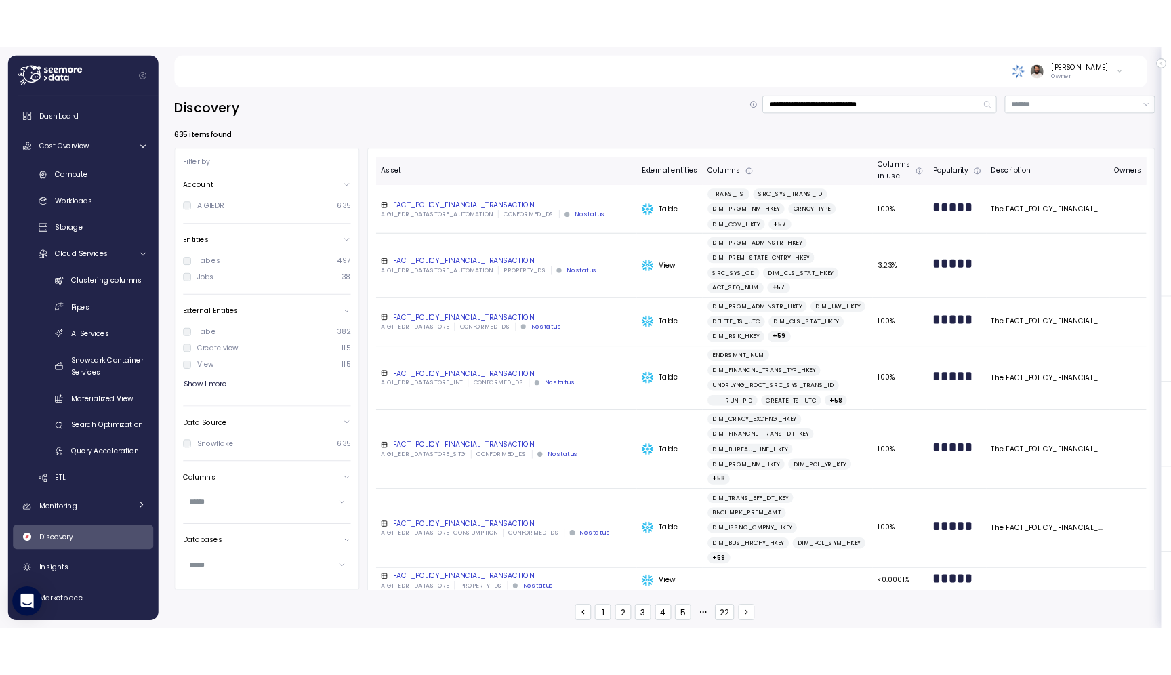
scroll to position [2, 0]
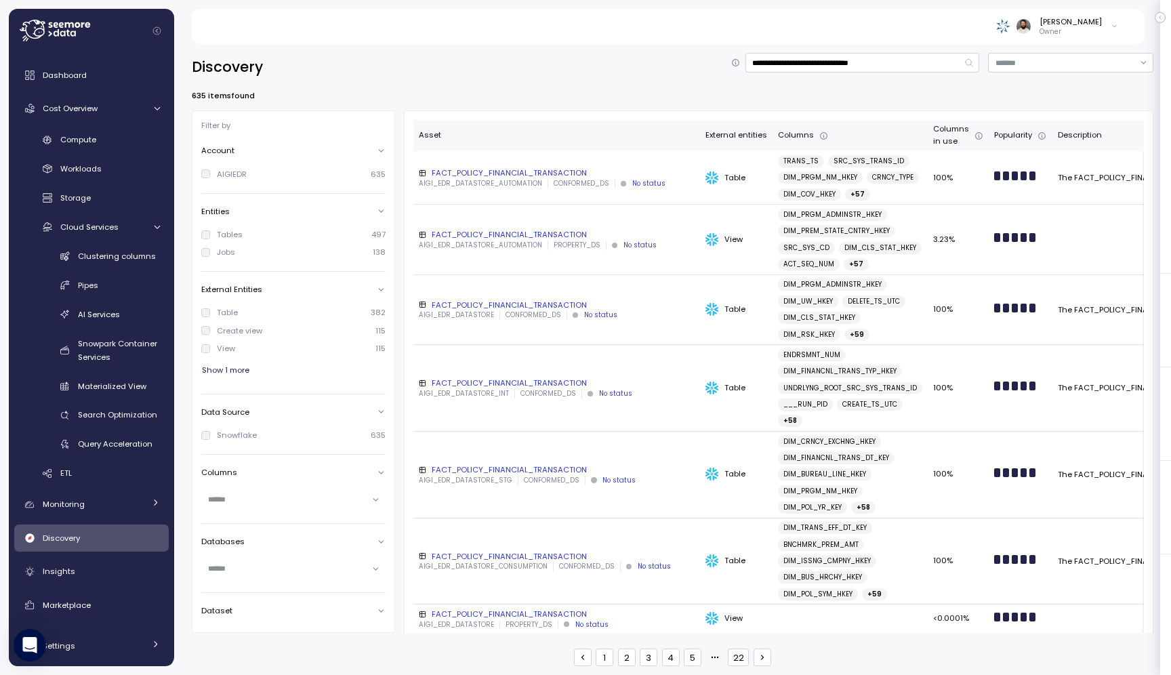
scroll to position [2, 0]
